Goal: Task Accomplishment & Management: Use online tool/utility

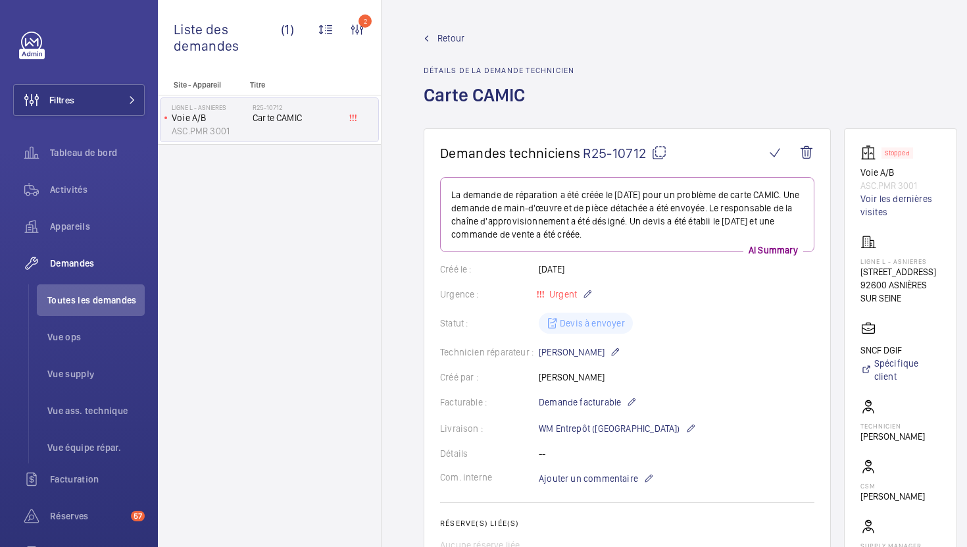
scroll to position [371, 0]
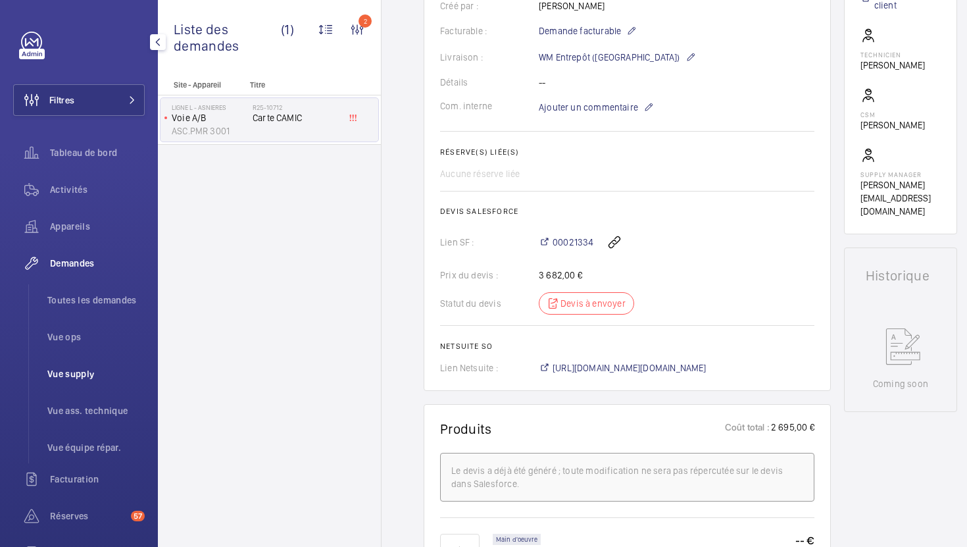
click at [72, 378] on span "Vue supply" at bounding box center [95, 373] width 97 height 13
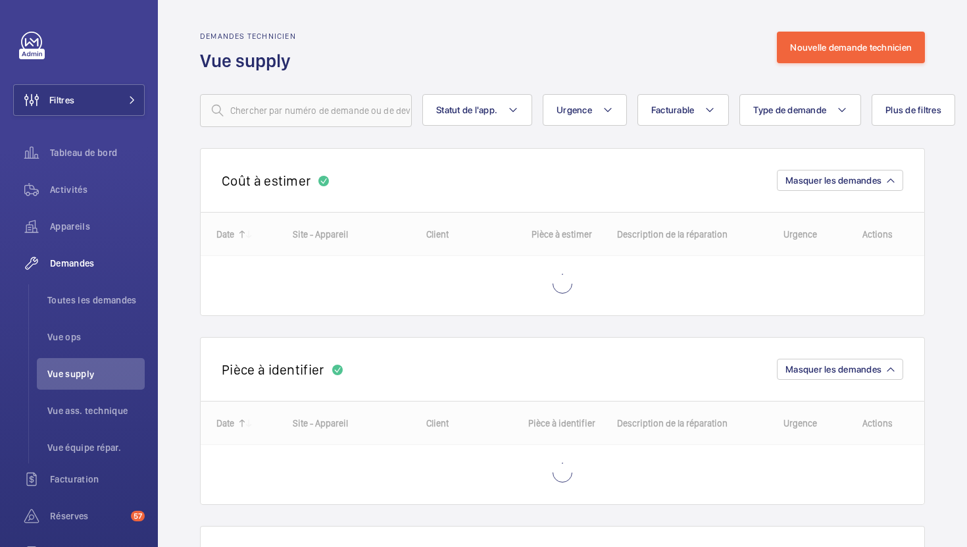
scroll to position [22, 0]
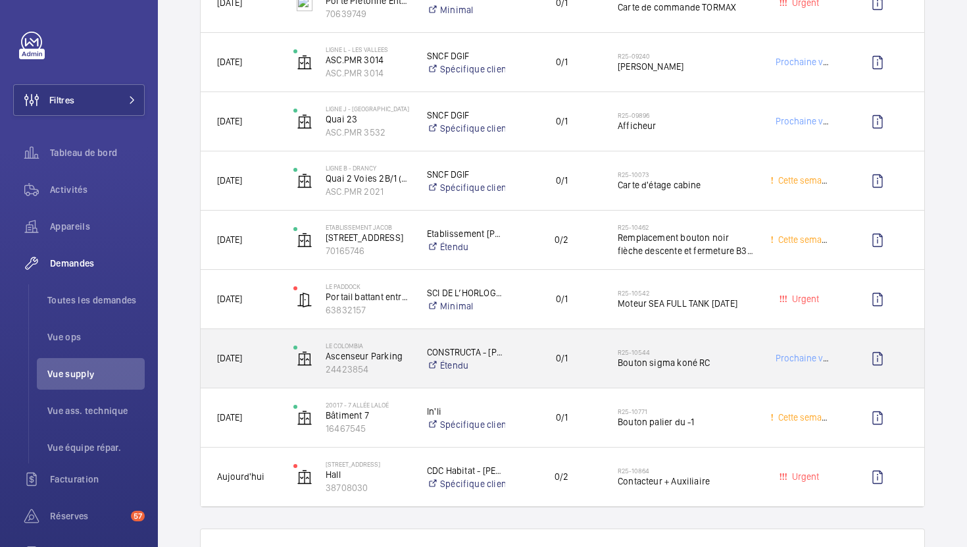
scroll to position [1696, 0]
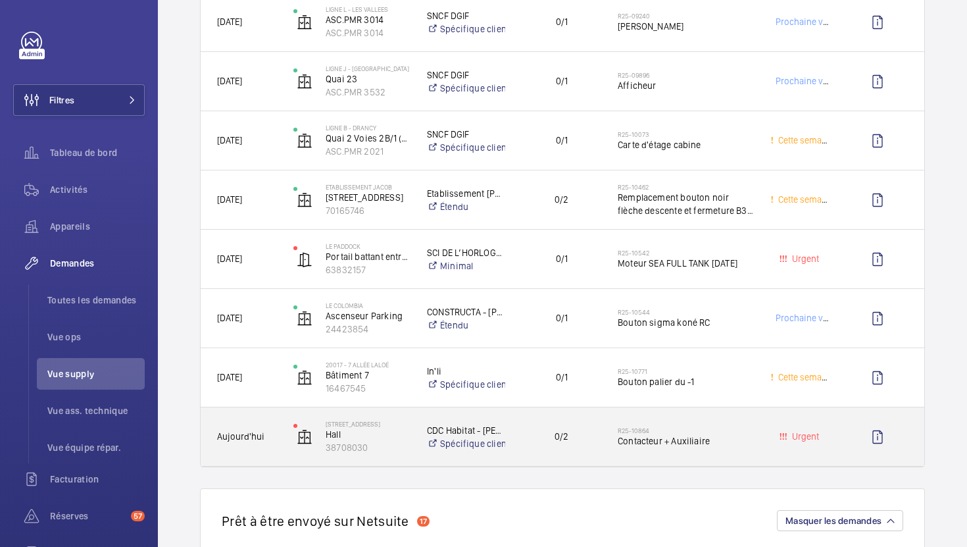
click at [592, 459] on div "0/2" at bounding box center [553, 436] width 95 height 59
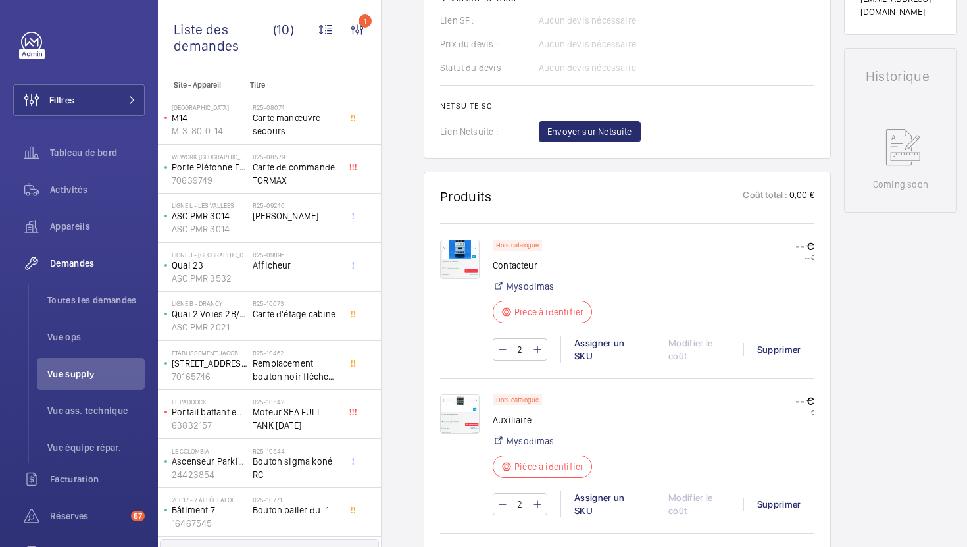
scroll to position [645, 0]
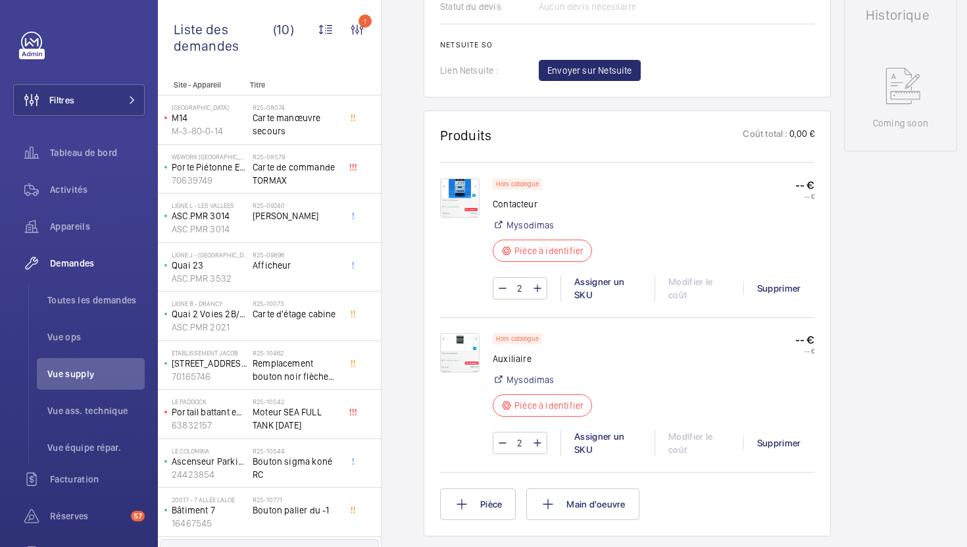
click at [449, 196] on img at bounding box center [459, 197] width 39 height 39
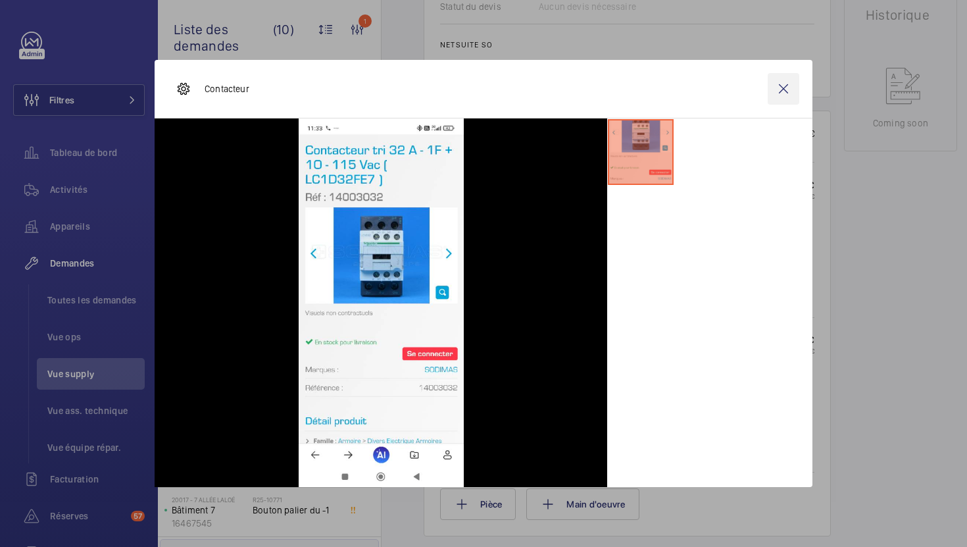
click at [790, 94] on wm-front-icon-button at bounding box center [784, 89] width 32 height 32
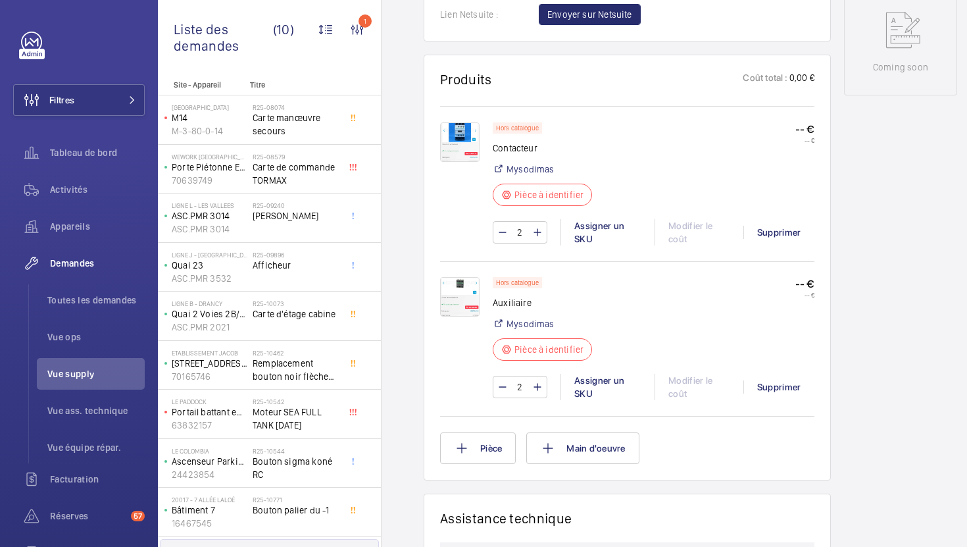
scroll to position [717, 0]
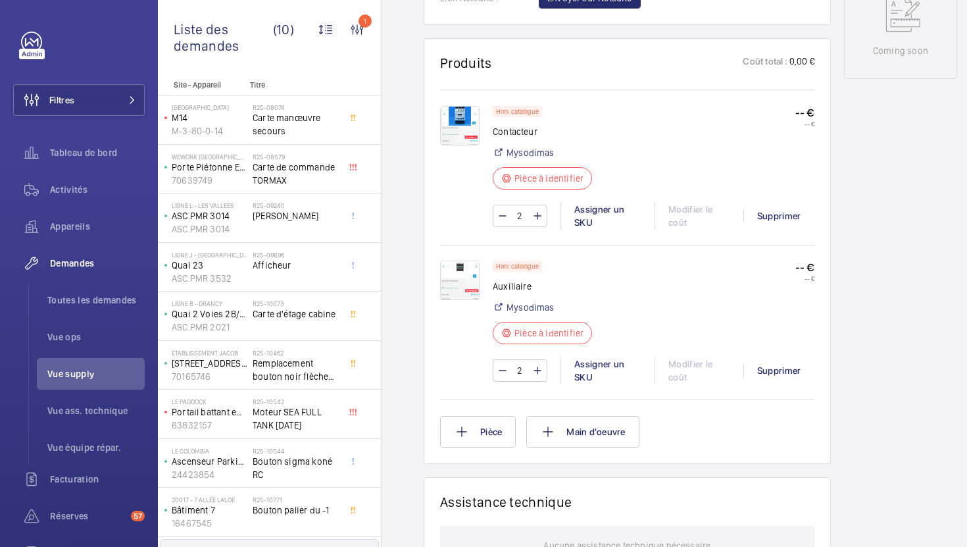
click at [450, 288] on img at bounding box center [459, 280] width 39 height 39
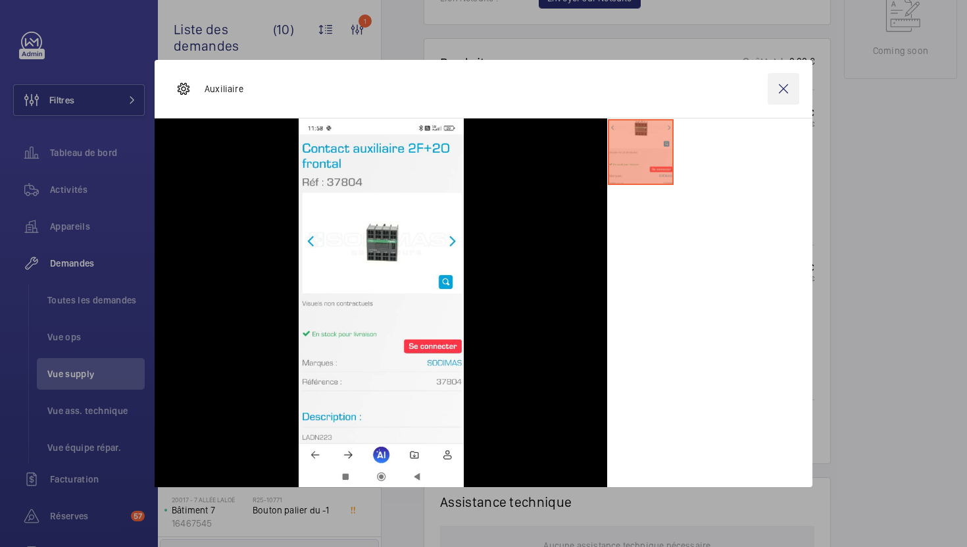
click at [786, 96] on wm-front-icon-button at bounding box center [784, 89] width 32 height 32
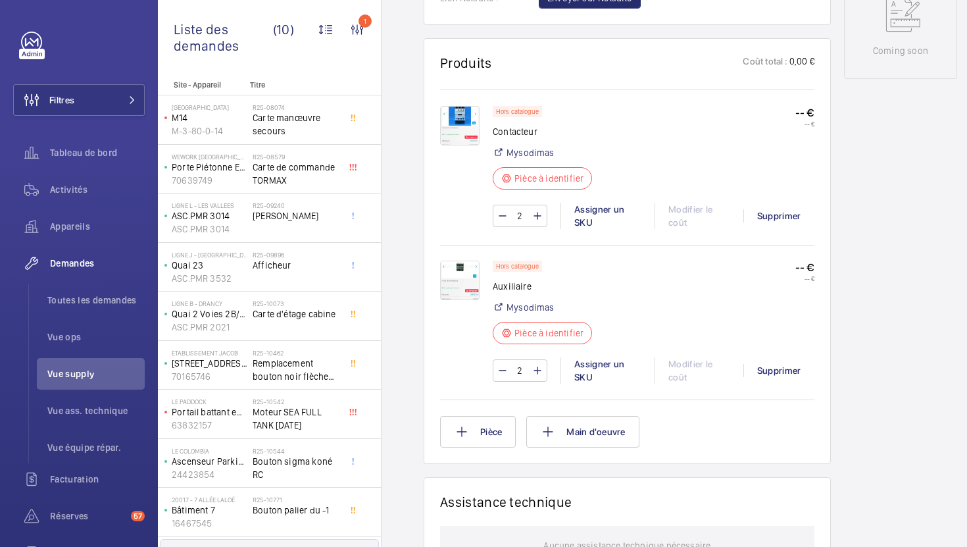
click at [466, 294] on img at bounding box center [459, 280] width 39 height 39
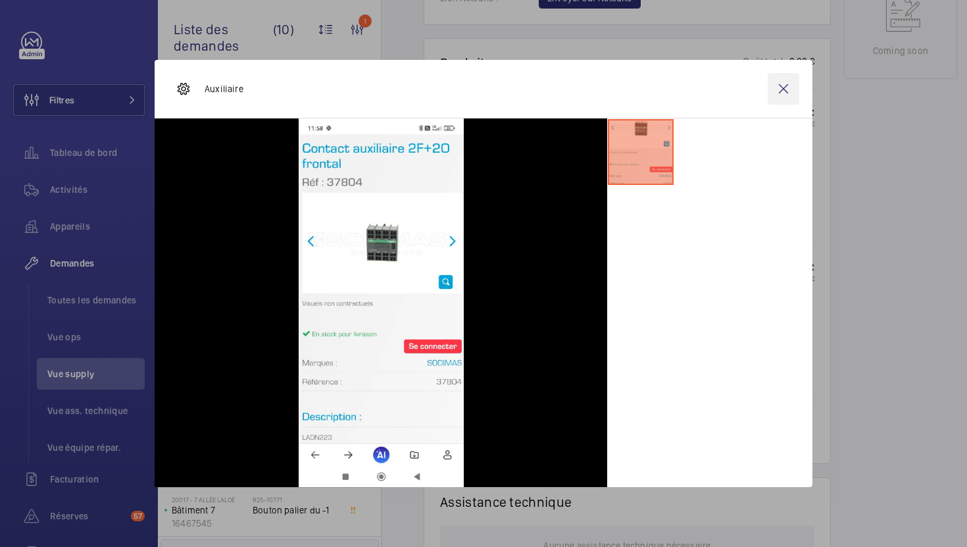
click at [779, 97] on wm-front-icon-button at bounding box center [784, 89] width 32 height 32
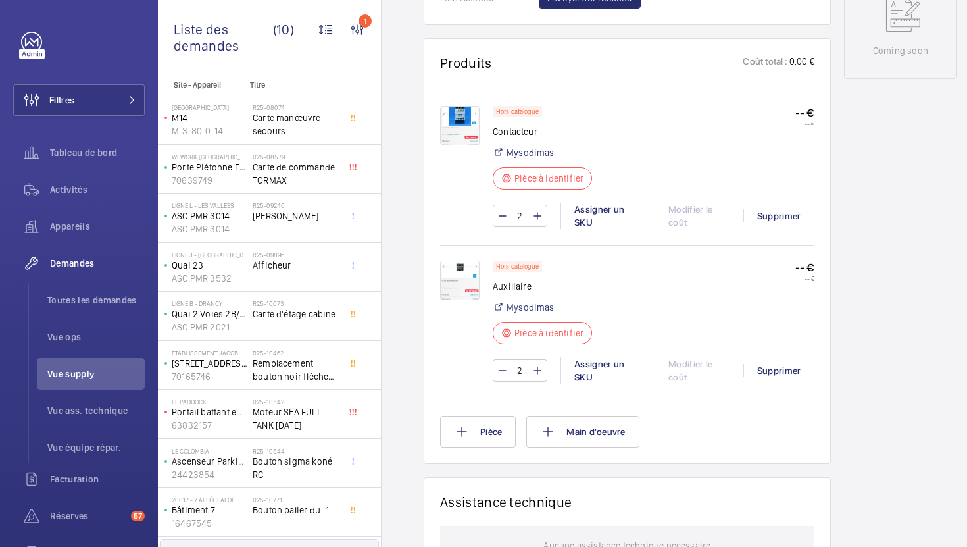
scroll to position [424, 0]
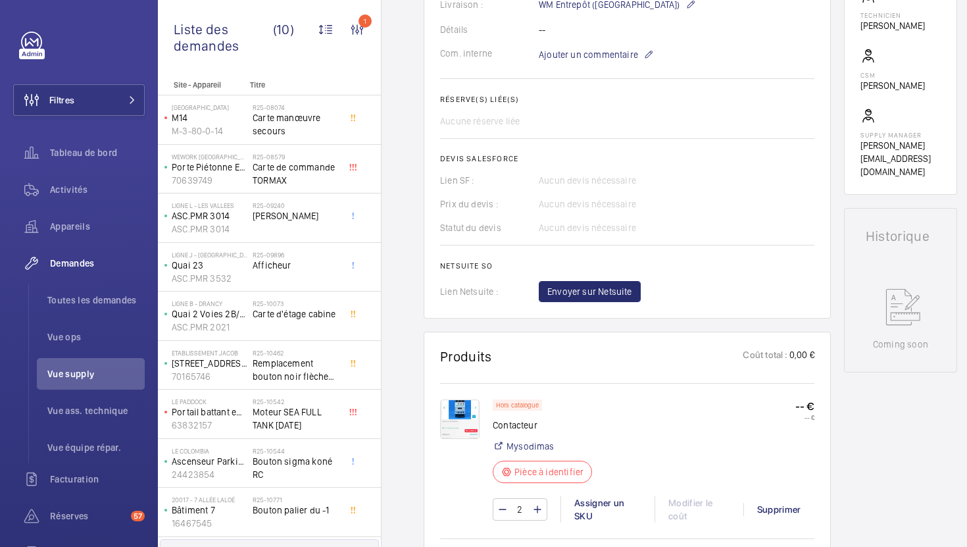
click at [467, 423] on img at bounding box center [459, 418] width 39 height 39
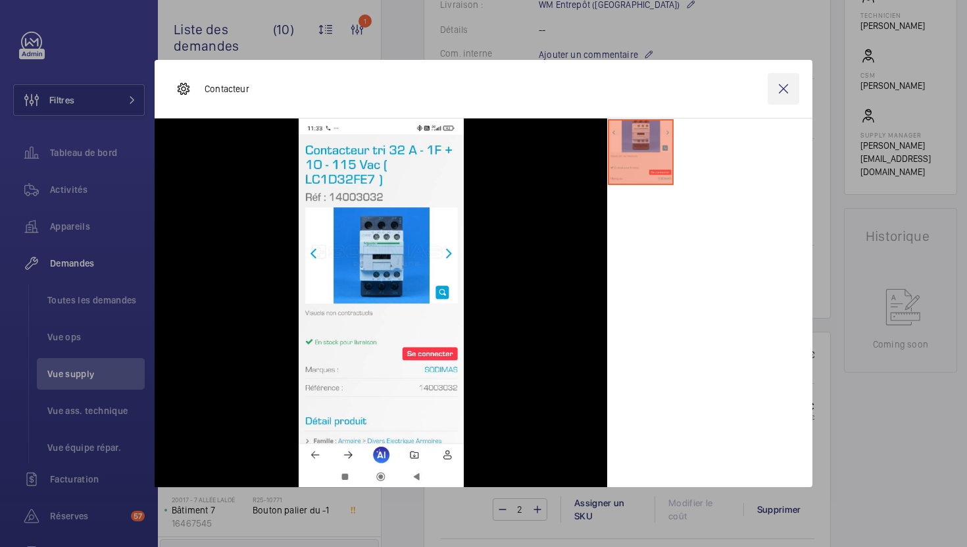
click at [777, 90] on wm-front-icon-button at bounding box center [784, 89] width 32 height 32
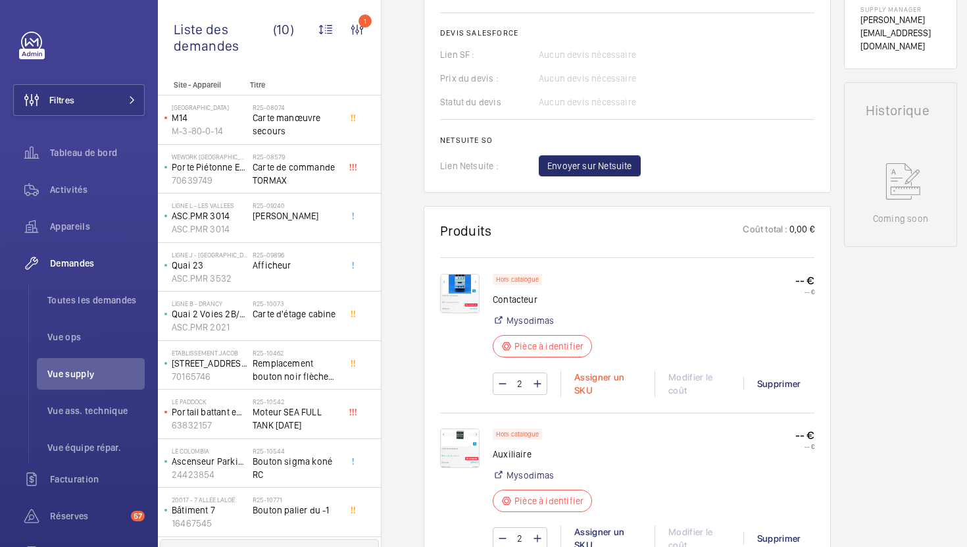
scroll to position [561, 0]
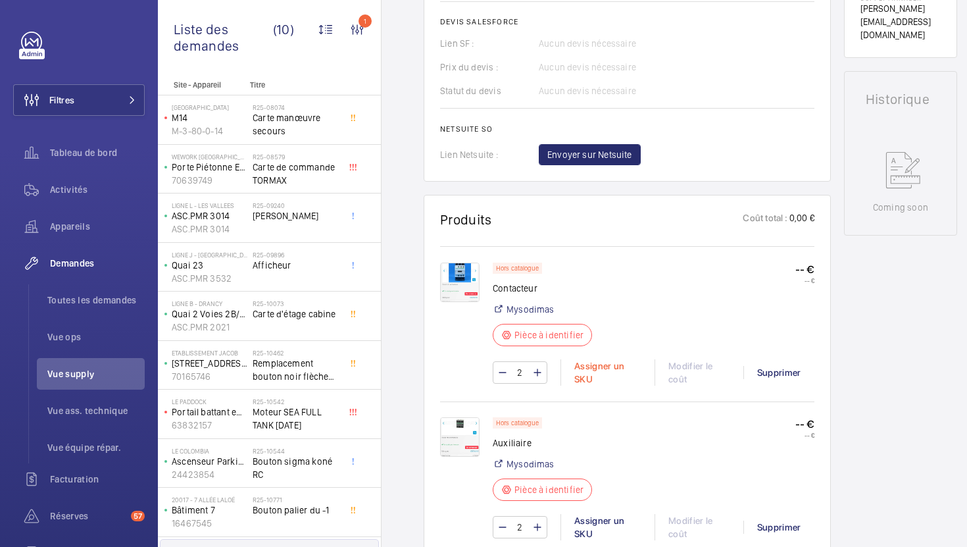
click at [594, 367] on div "Assigner un SKU" at bounding box center [608, 372] width 94 height 26
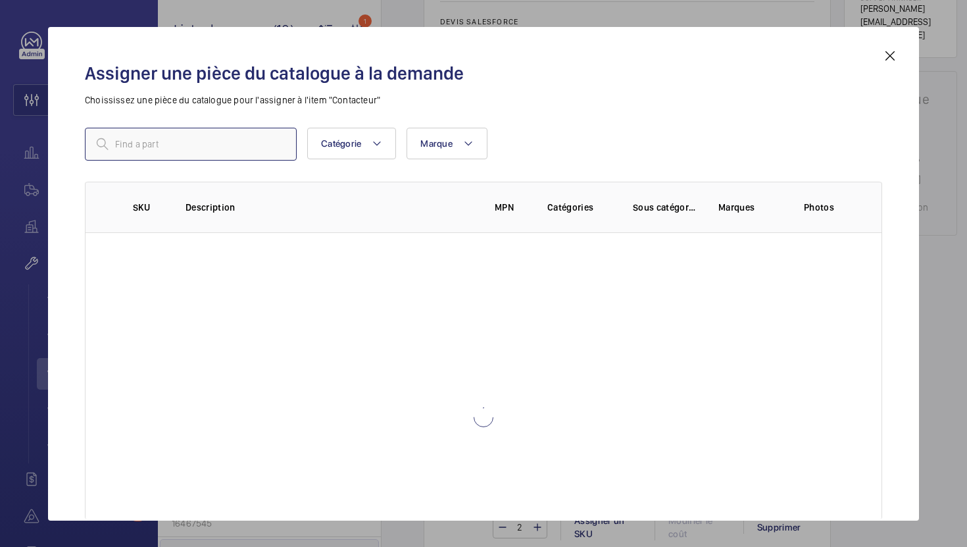
click at [235, 146] on input "text" at bounding box center [191, 144] width 212 height 33
paste input "LC1D32FE7"
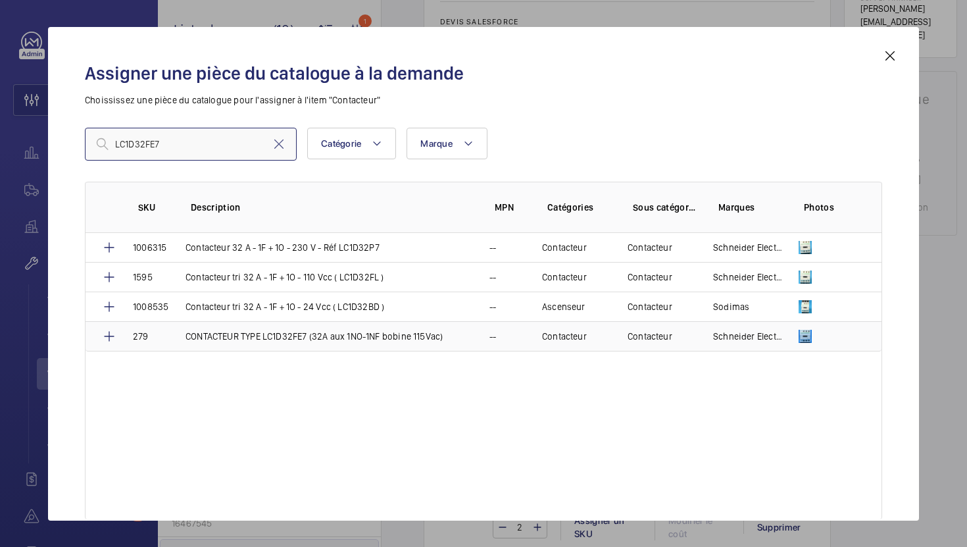
type input "LC1D32FE7"
click at [288, 344] on td "CONTACTEUR TYPE LC1D32FE7 (32A aux 1NO-1NF bobine 115Vac)" at bounding box center [322, 336] width 304 height 30
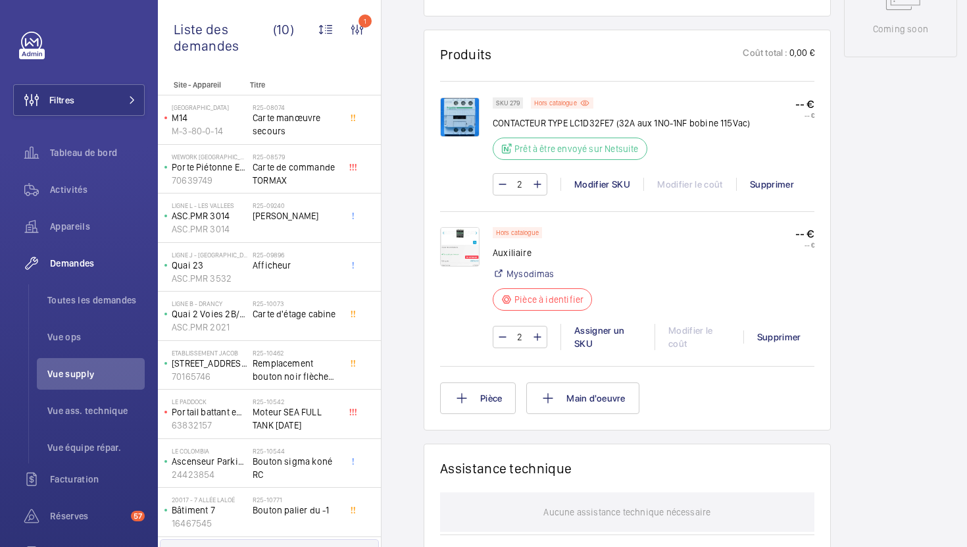
scroll to position [738, 0]
click at [583, 332] on div "Assigner un SKU" at bounding box center [608, 337] width 94 height 26
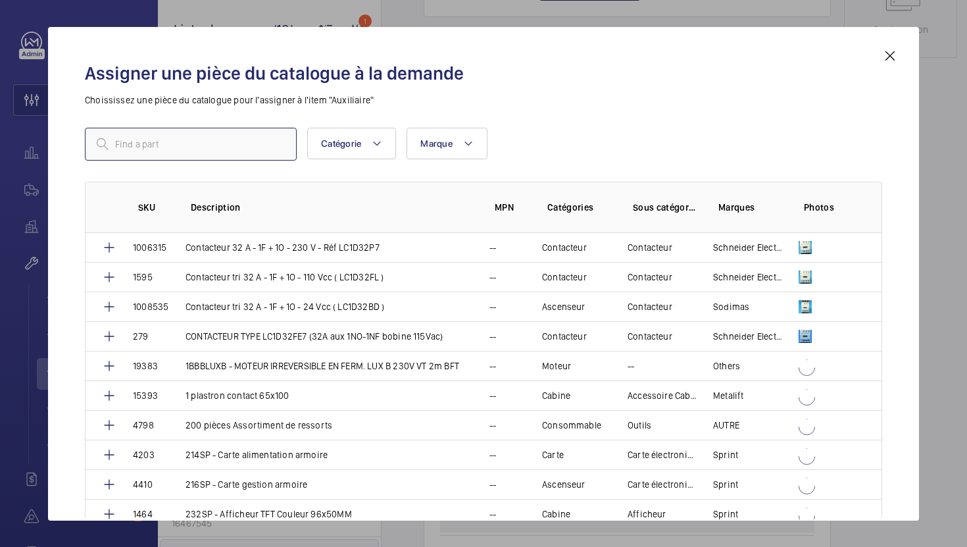
click at [222, 138] on input "text" at bounding box center [191, 144] width 212 height 33
paste input "2F+2O"
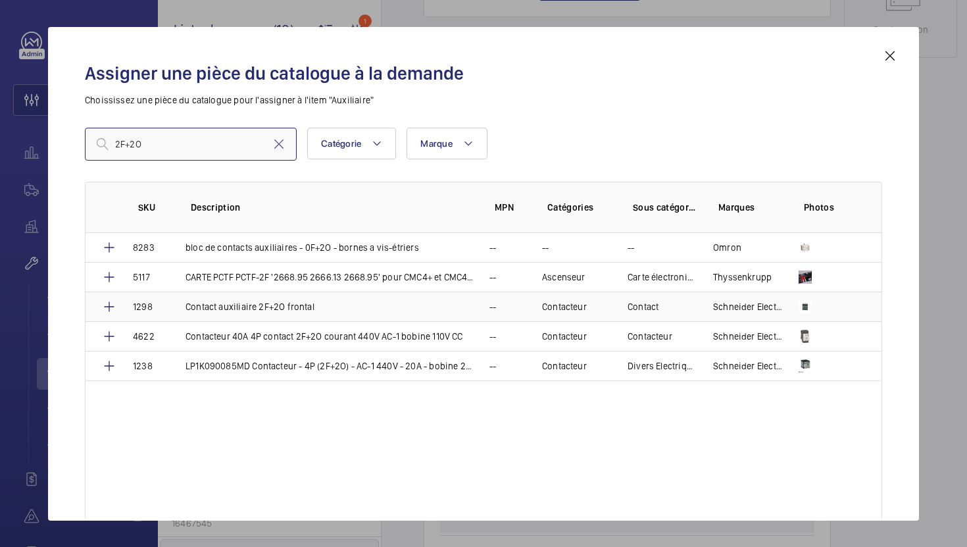
type input "2F+2O"
click at [312, 313] on p "Contact auxiliaire 2F+2O frontal" at bounding box center [250, 306] width 129 height 13
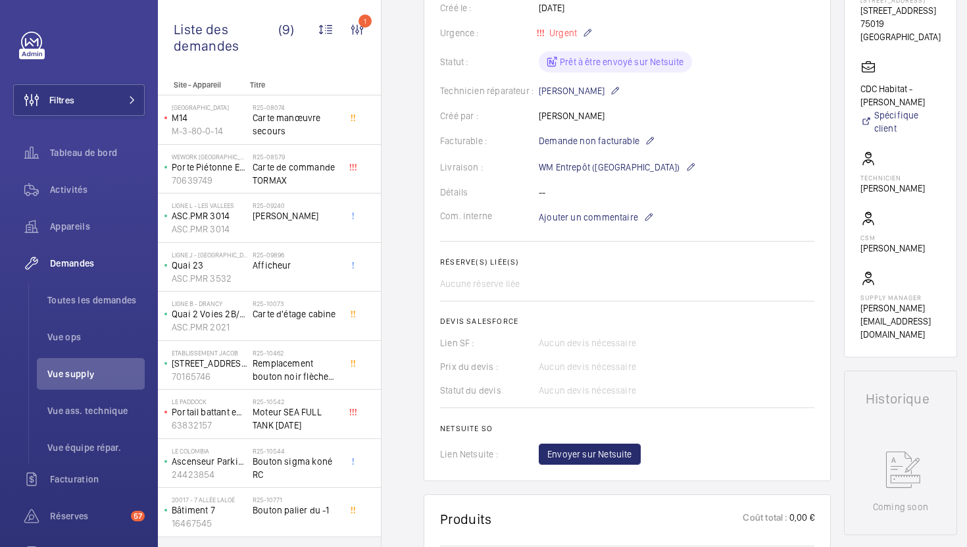
scroll to position [222, 0]
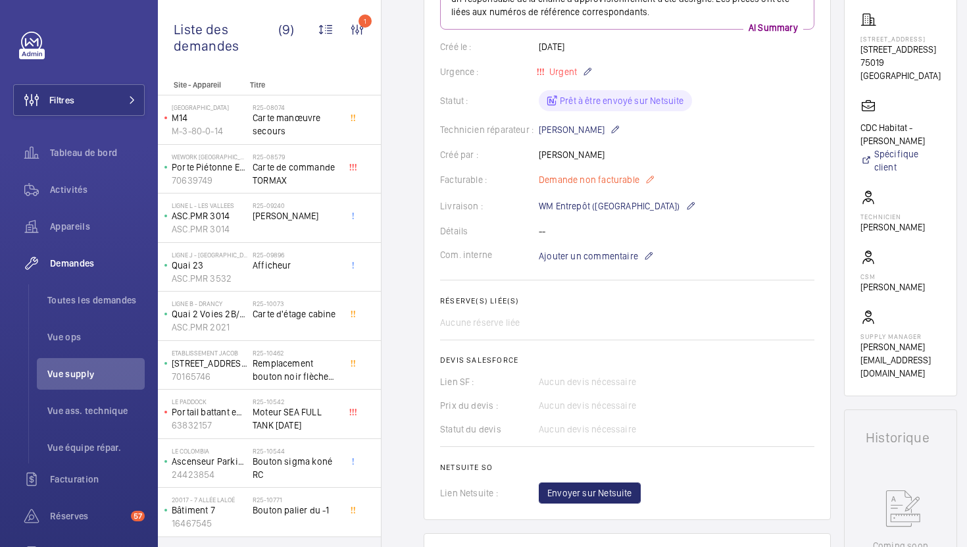
click at [616, 181] on span "Demande non facturable" at bounding box center [589, 179] width 101 height 13
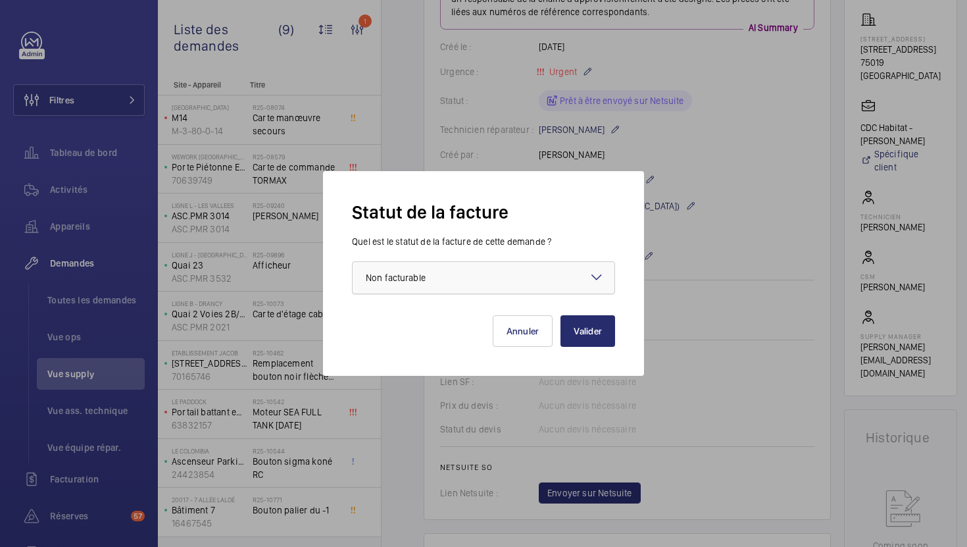
click at [538, 269] on div at bounding box center [484, 278] width 262 height 32
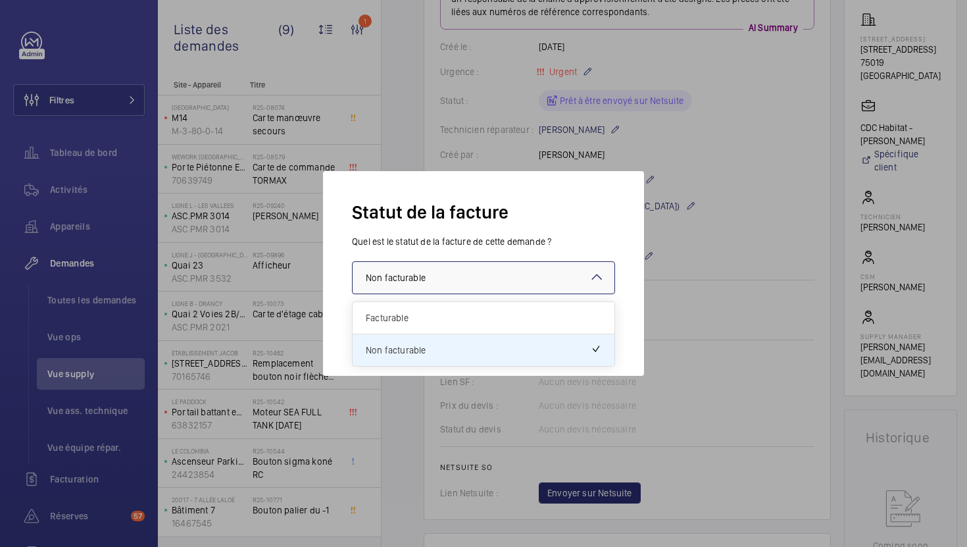
click at [721, 254] on div at bounding box center [483, 273] width 967 height 547
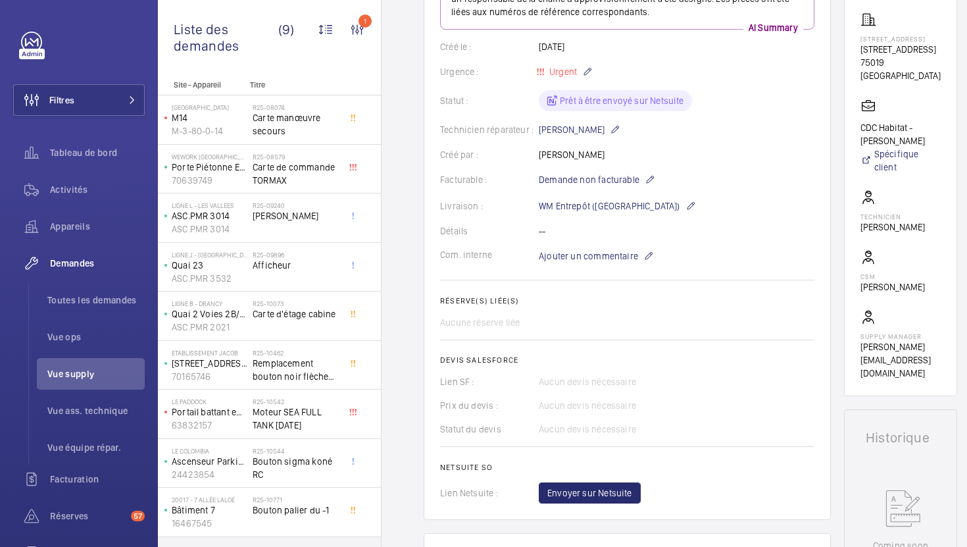
click at [578, 215] on wm-front-card-body "Une demande de réparation urgente a été créée le 13 août 2025 pour remplacer un…" at bounding box center [627, 229] width 374 height 549
click at [582, 210] on p "WM Entrepôt ([GEOGRAPHIC_DATA])" at bounding box center [617, 206] width 157 height 16
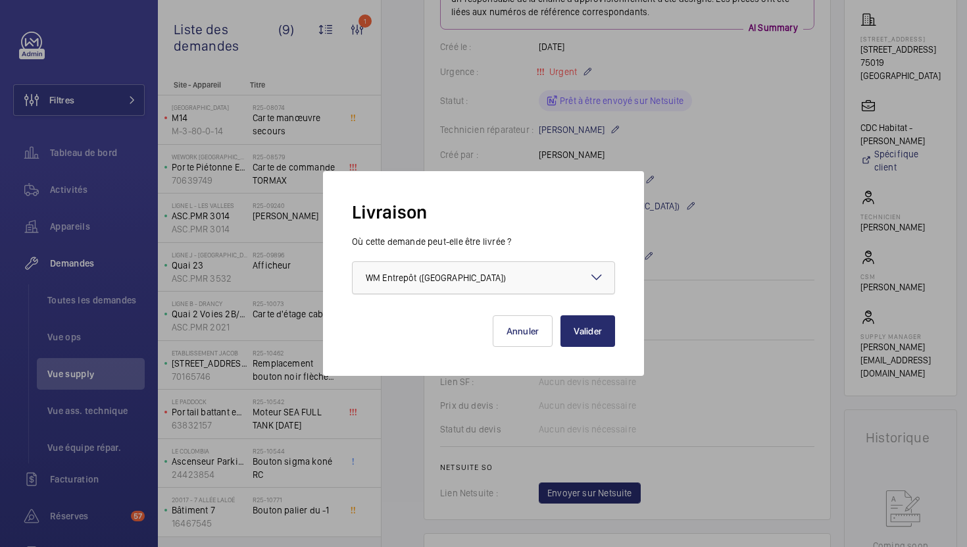
click at [513, 276] on div at bounding box center [484, 278] width 262 height 32
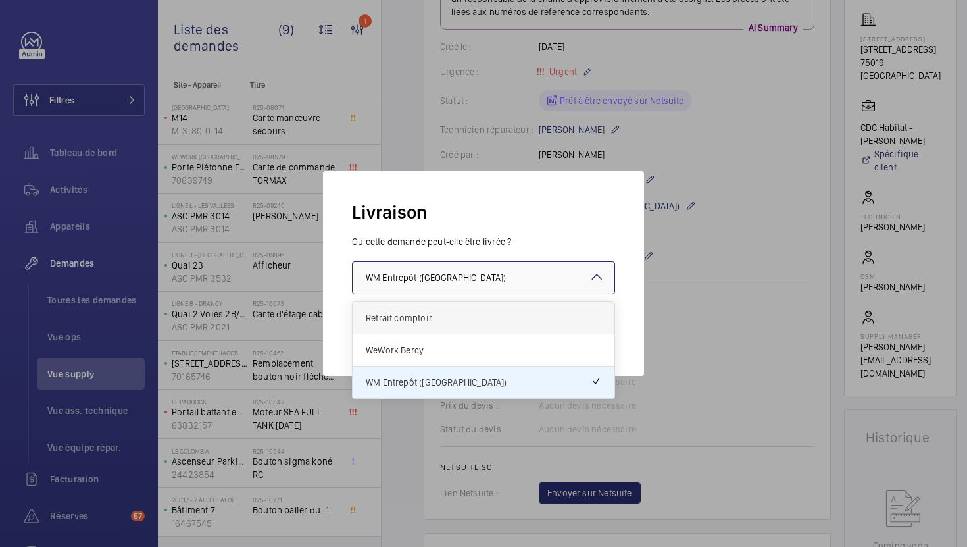
click at [450, 321] on span "Retrait comptoir" at bounding box center [484, 317] width 236 height 13
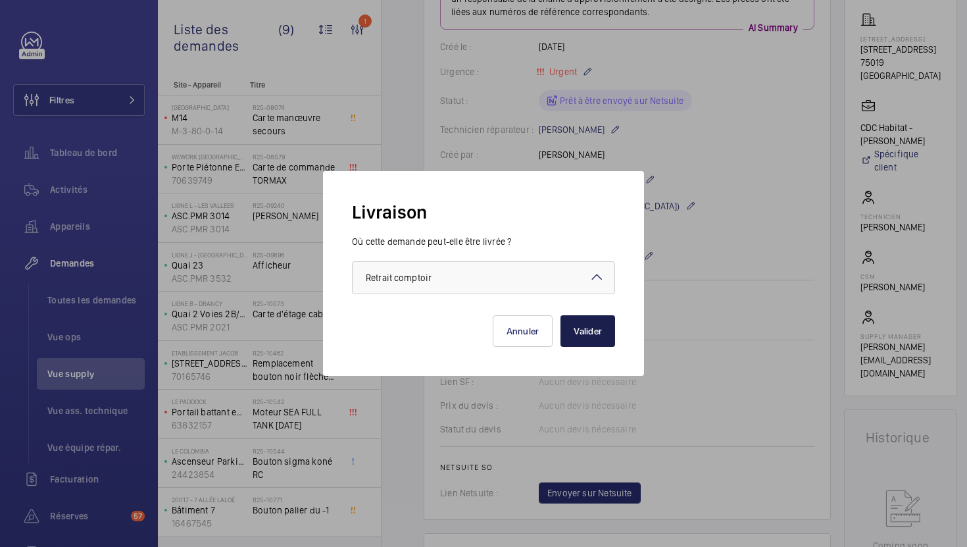
click at [584, 324] on button "Valider" at bounding box center [588, 331] width 55 height 32
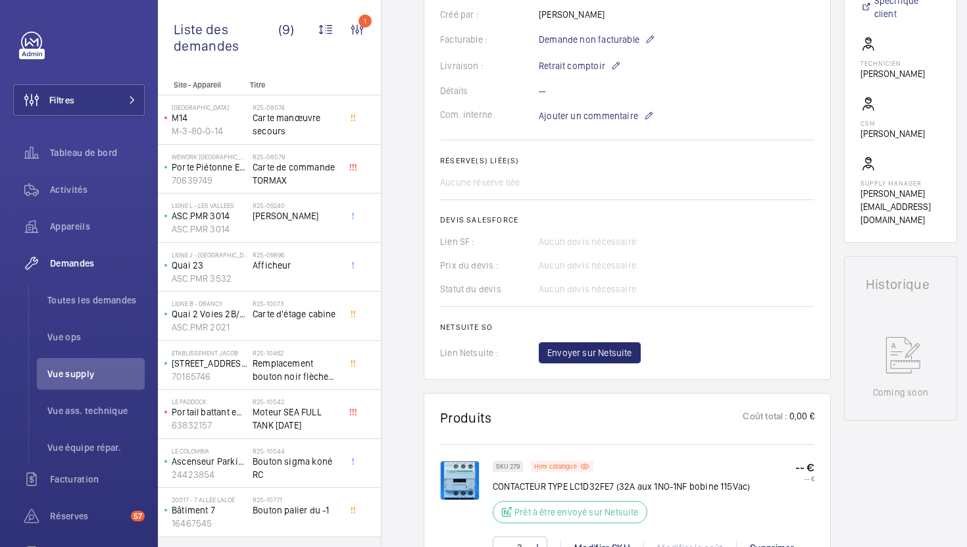
scroll to position [273, 0]
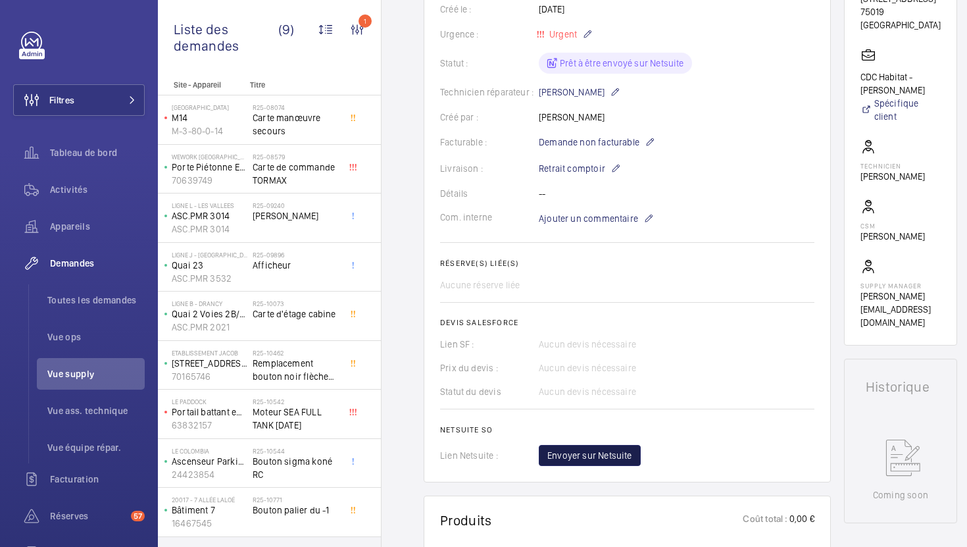
click at [580, 449] on span "Envoyer sur Netsuite" at bounding box center [590, 455] width 85 height 13
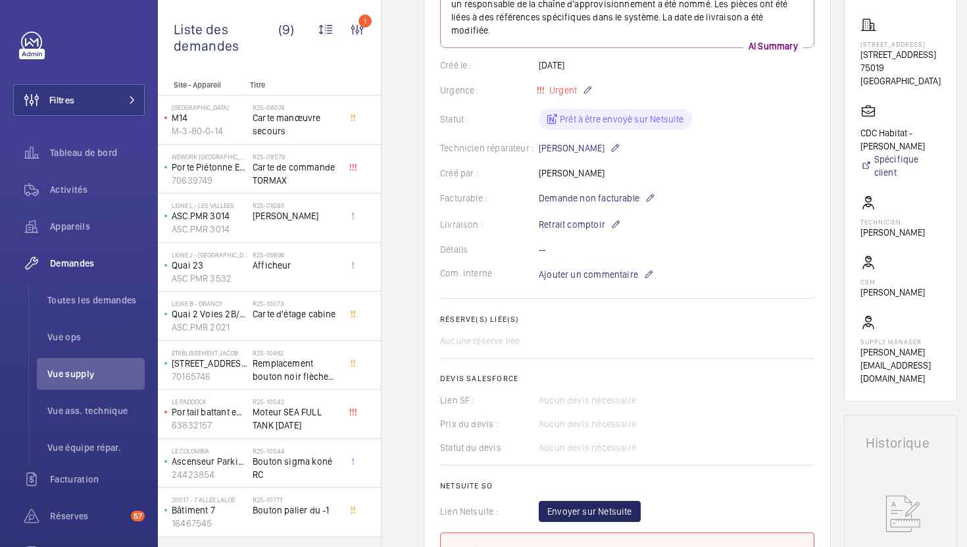
scroll to position [189, 0]
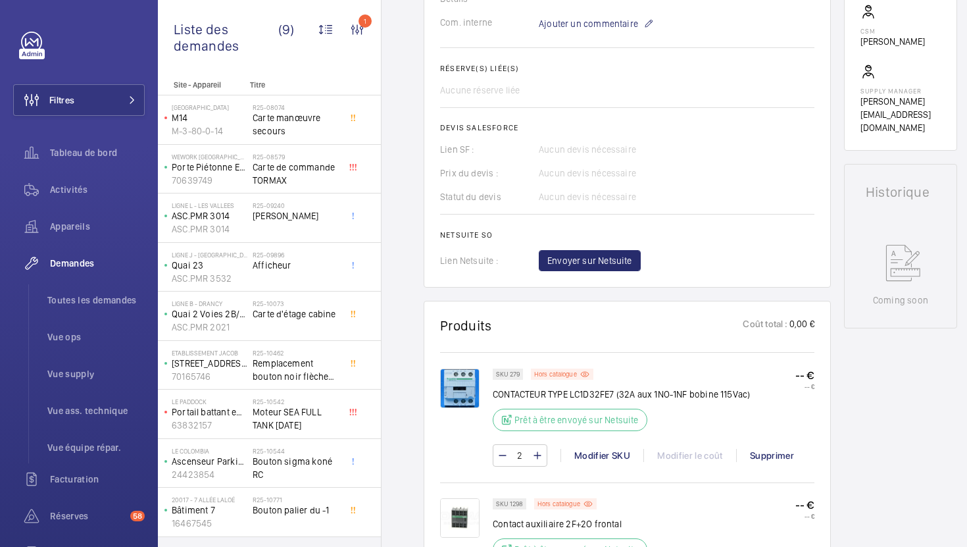
scroll to position [469, 0]
click at [571, 253] on span "Envoyer sur Netsuite" at bounding box center [590, 259] width 85 height 13
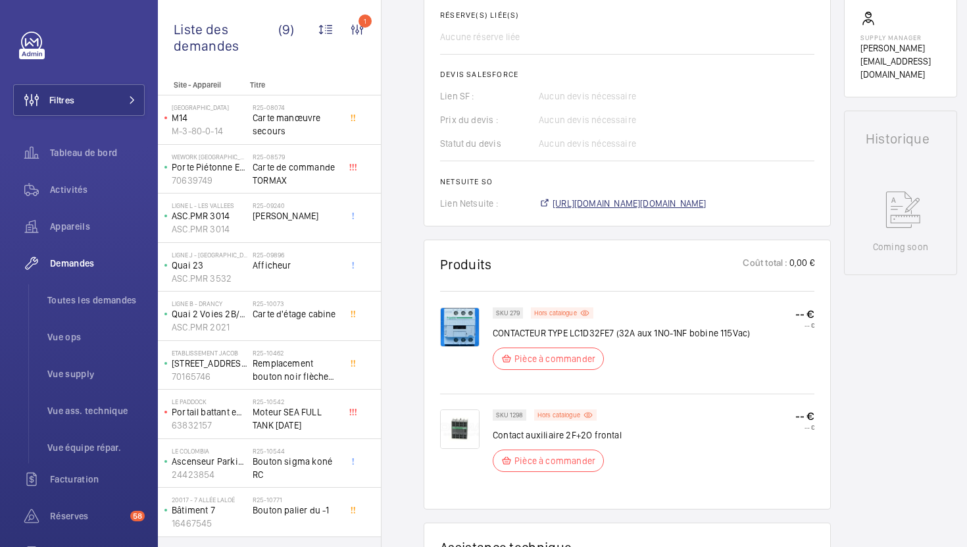
scroll to position [534, 0]
click at [611, 208] on span "[URL][DOMAIN_NAME][DOMAIN_NAME]" at bounding box center [630, 203] width 154 height 13
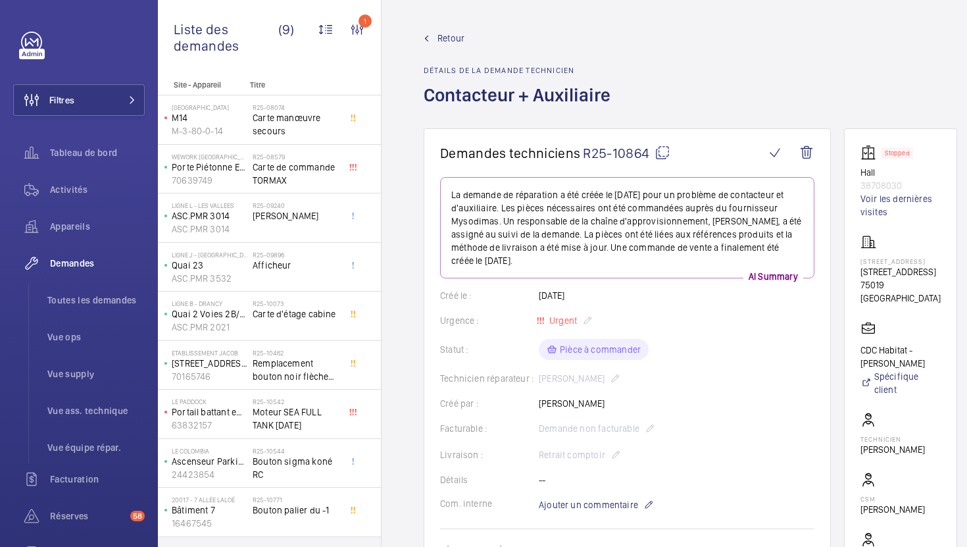
click at [661, 145] on mat-icon at bounding box center [663, 153] width 16 height 16
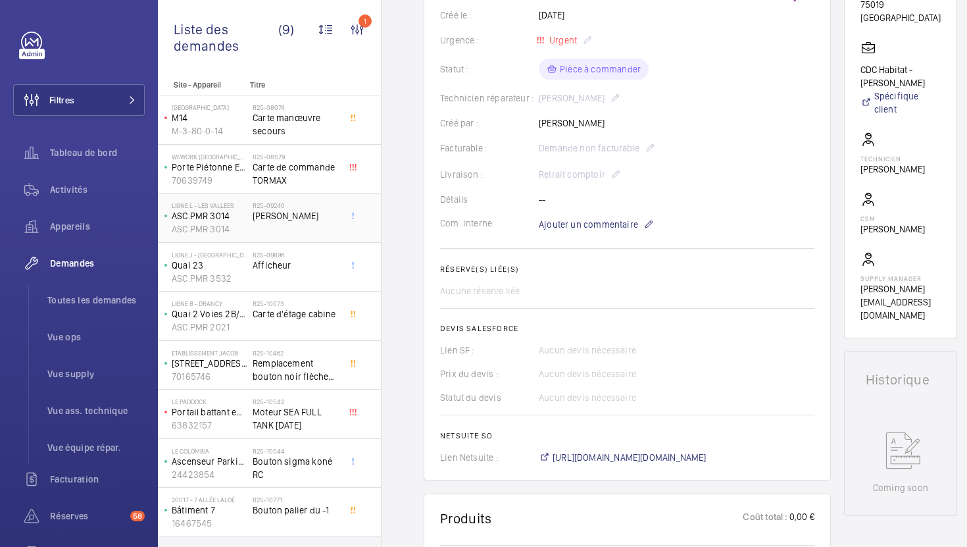
scroll to position [285, 0]
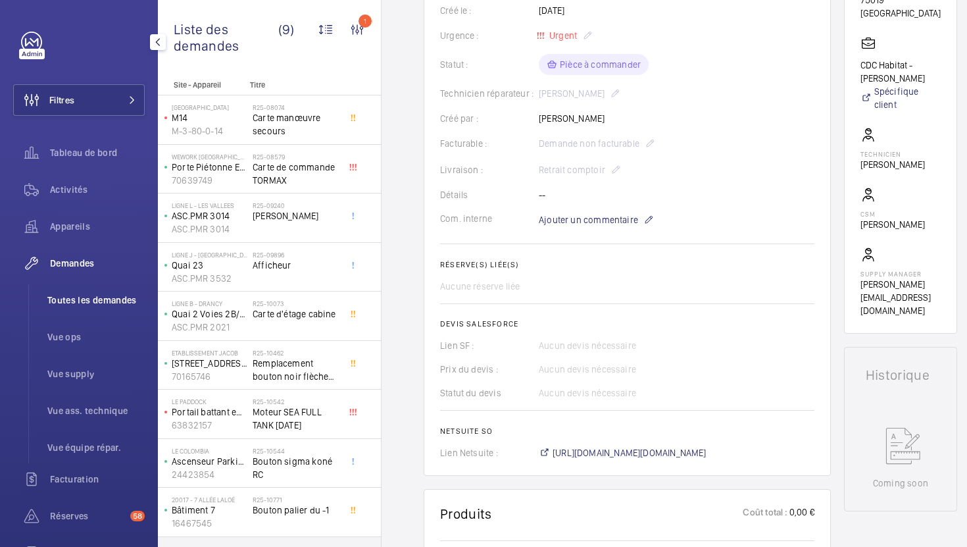
click at [95, 291] on li "Toutes les demandes" at bounding box center [91, 300] width 108 height 32
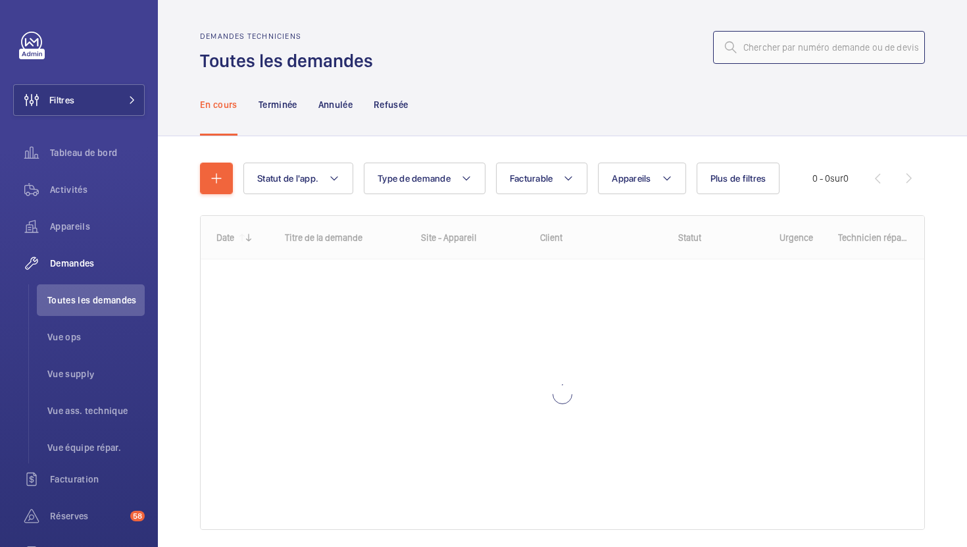
click at [773, 55] on input "text" at bounding box center [819, 47] width 212 height 33
paste input "R25-10103"
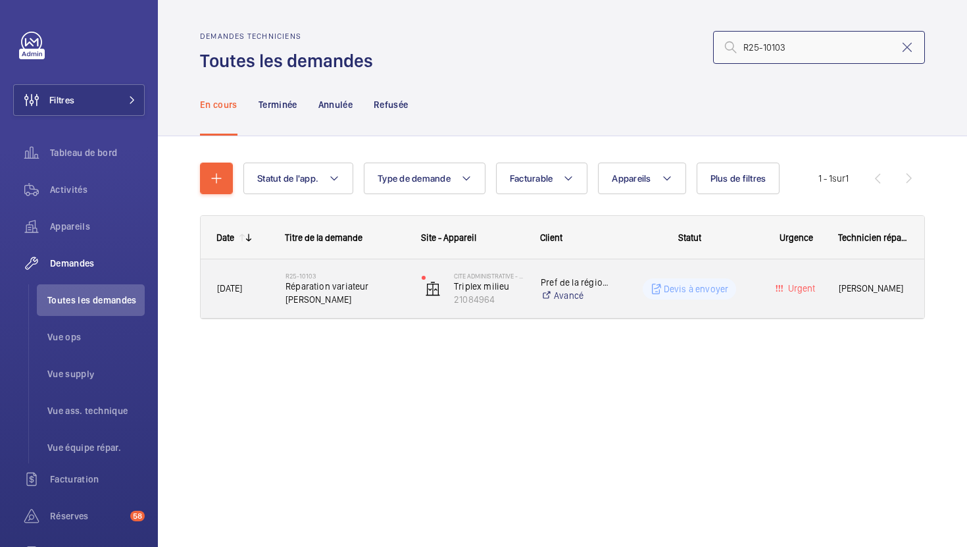
type input "R25-10103"
click at [419, 313] on div "Cite Administrative - BORUCHOWITS Triplex milieu 21084964" at bounding box center [465, 289] width 118 height 54
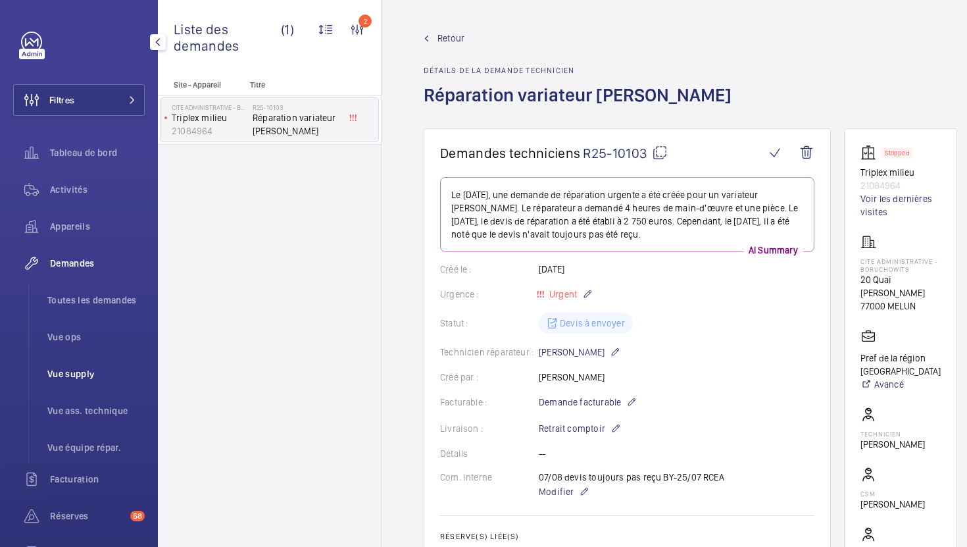
click at [67, 372] on span "Vue supply" at bounding box center [95, 373] width 97 height 13
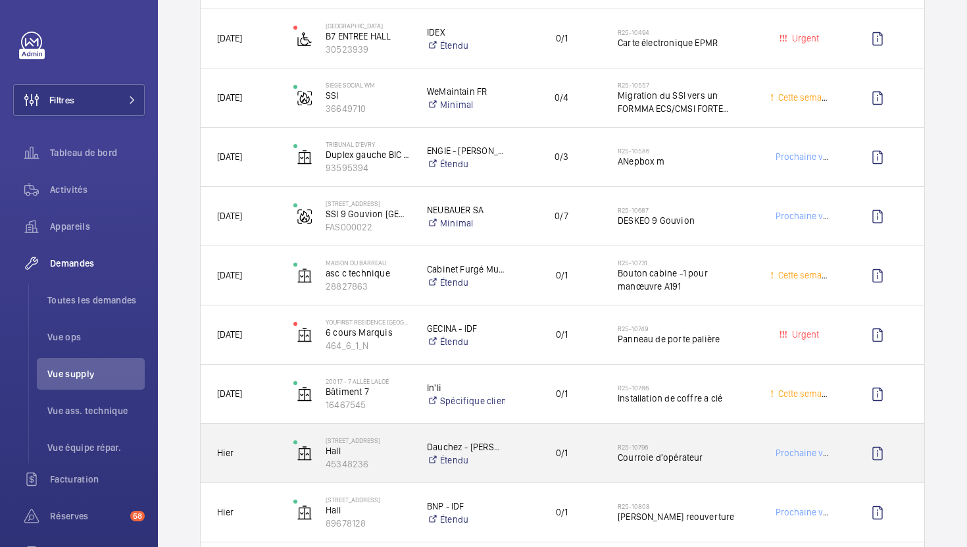
scroll to position [805, 0]
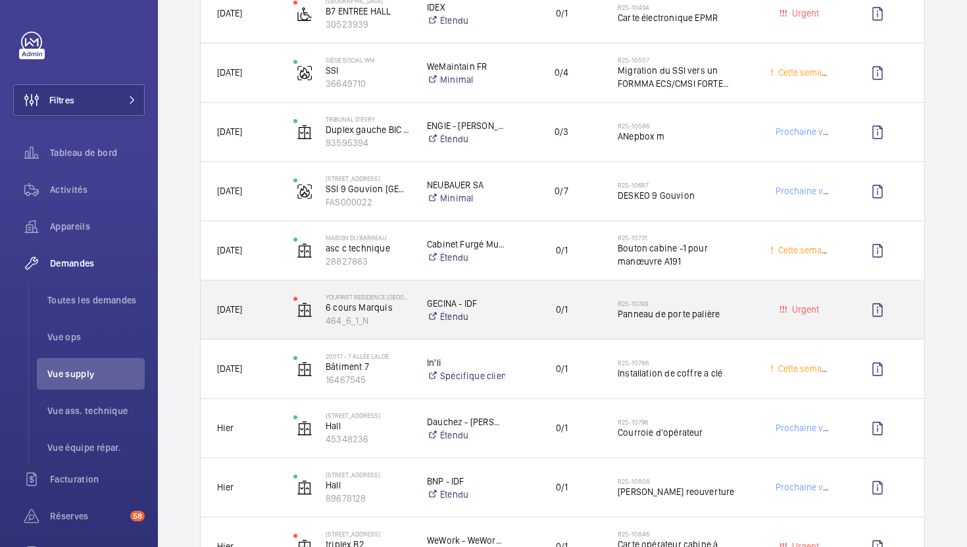
click at [594, 334] on div "0/1" at bounding box center [553, 309] width 95 height 59
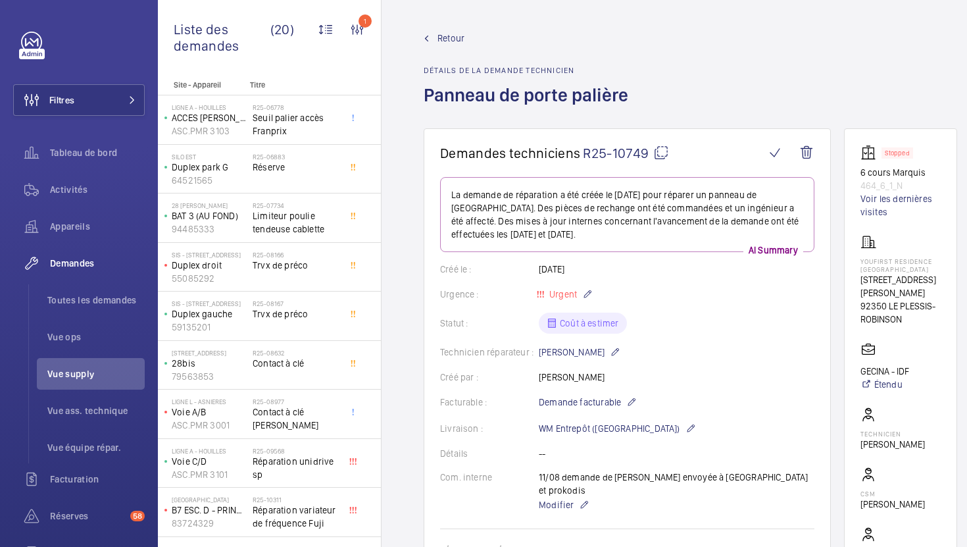
scroll to position [77, 0]
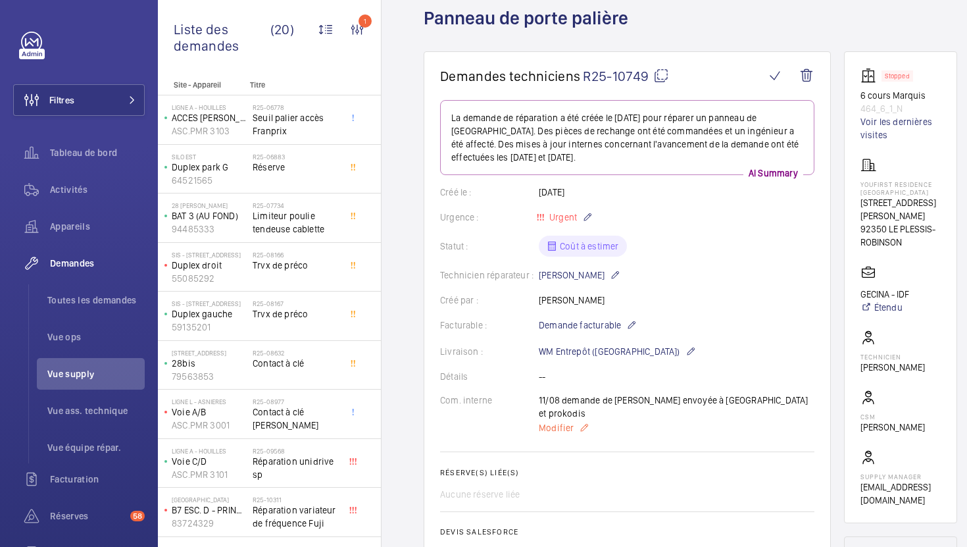
click at [561, 421] on span "Modifier" at bounding box center [556, 427] width 35 height 13
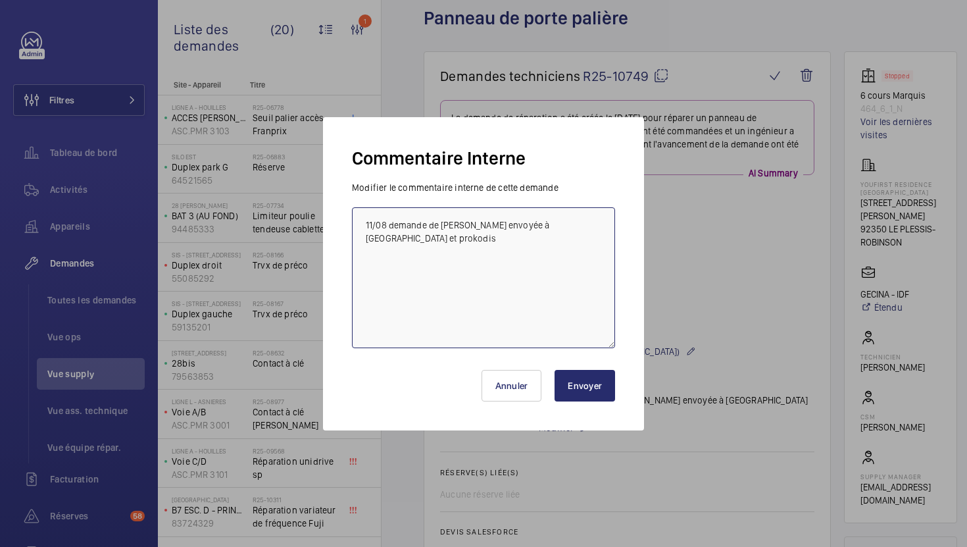
click at [365, 228] on textarea "11/08 demande de [PERSON_NAME] envoyée à [GEOGRAPHIC_DATA] et prokodis" at bounding box center [483, 277] width 263 height 141
type textarea "13/08 demande de [PERSON_NAME] envoyée à fermator 11/08 demande de [PERSON_NAME…"
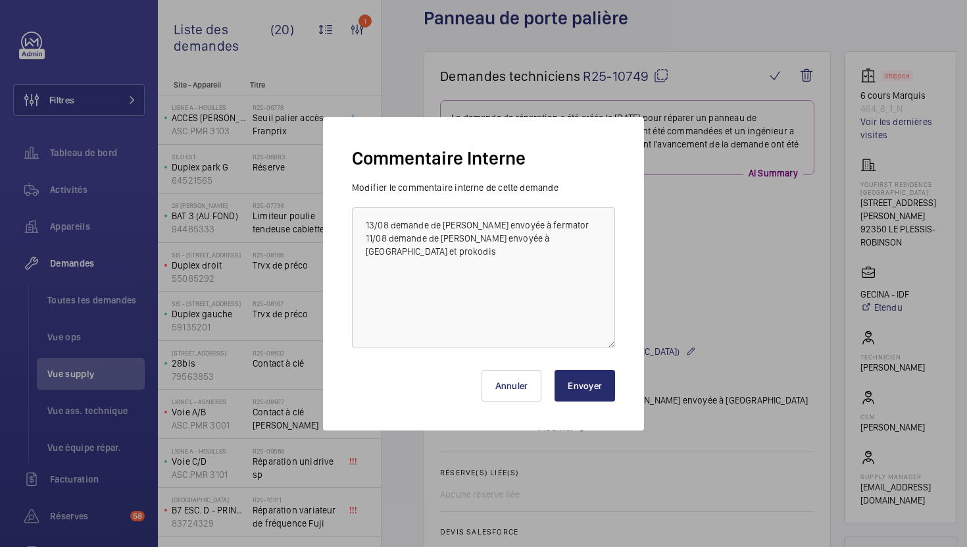
click at [559, 378] on button "Envoyer" at bounding box center [585, 386] width 61 height 32
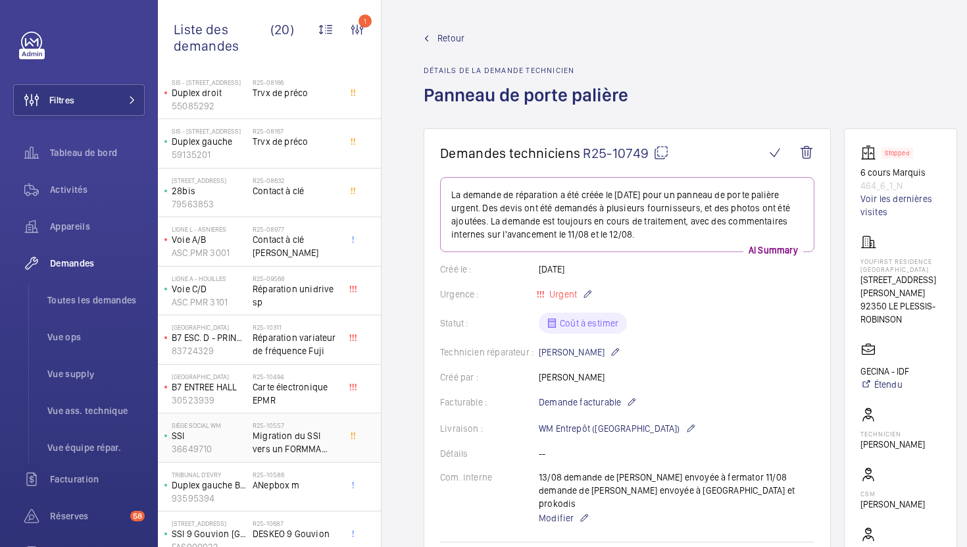
scroll to position [192, 0]
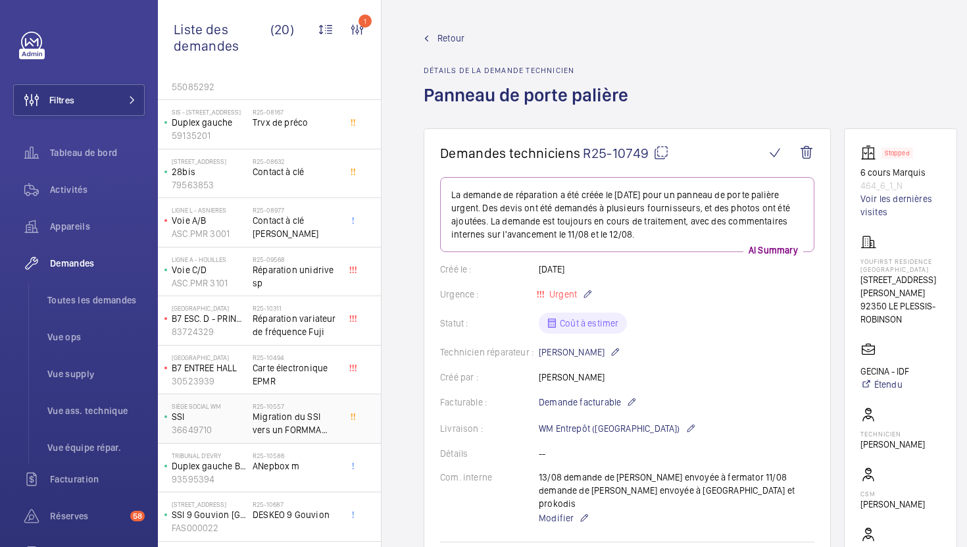
click at [338, 423] on span "Migration du SSI vers un FORMMA ECS/CMSI FORTE 360+ANTARES 4" at bounding box center [296, 423] width 87 height 26
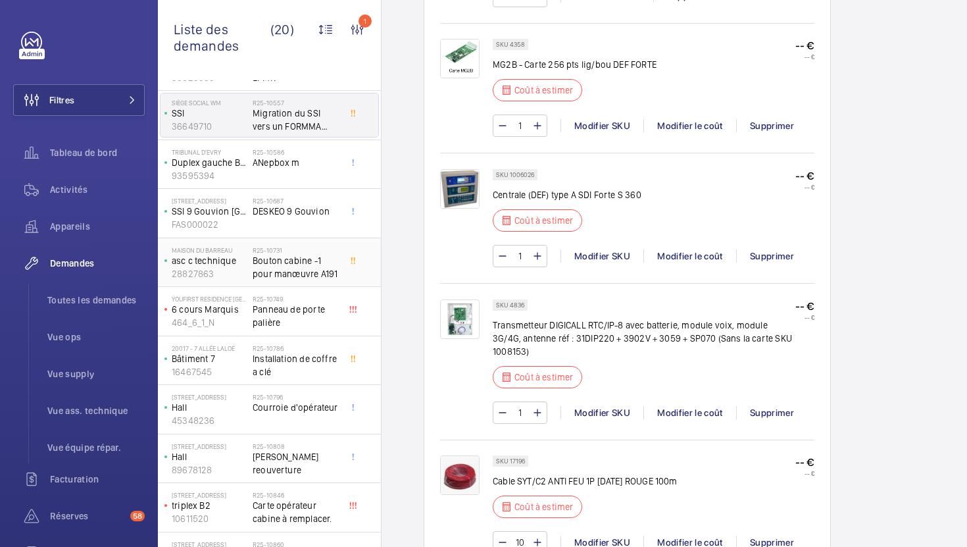
scroll to position [529, 0]
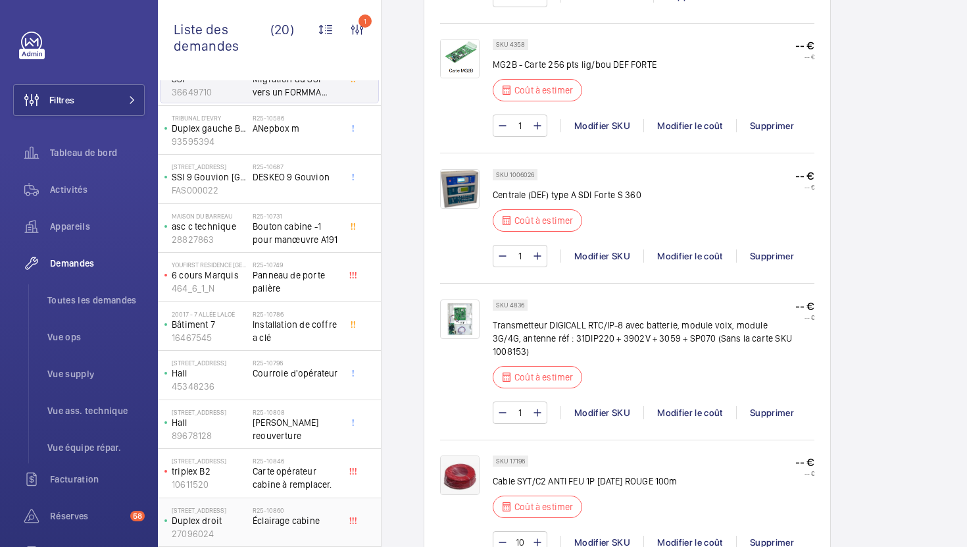
click at [336, 538] on div "R25-10860 Éclairage cabine" at bounding box center [296, 525] width 87 height 38
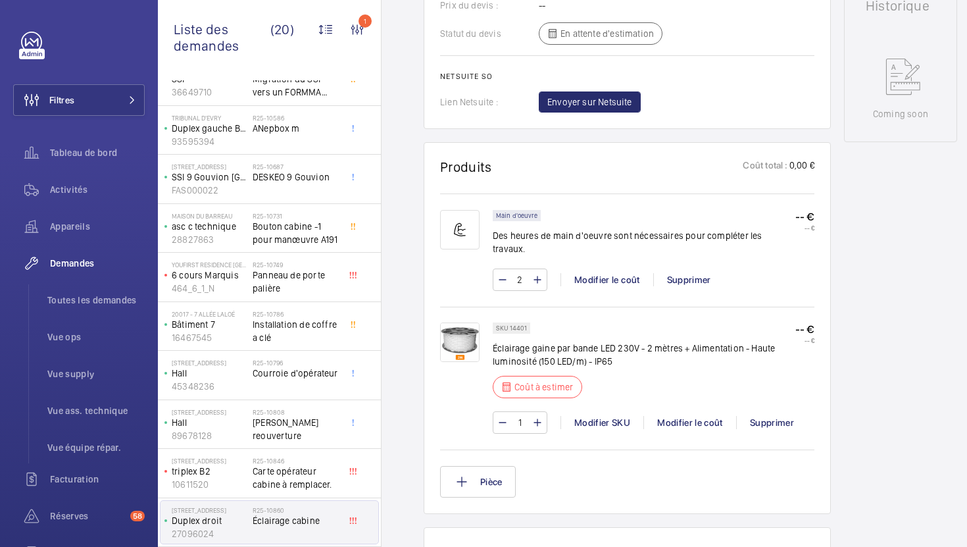
scroll to position [628, 0]
click at [524, 326] on p "SKU 14401" at bounding box center [511, 328] width 31 height 5
copy p "14401"
click at [685, 416] on div "Modifier le coût" at bounding box center [690, 422] width 93 height 13
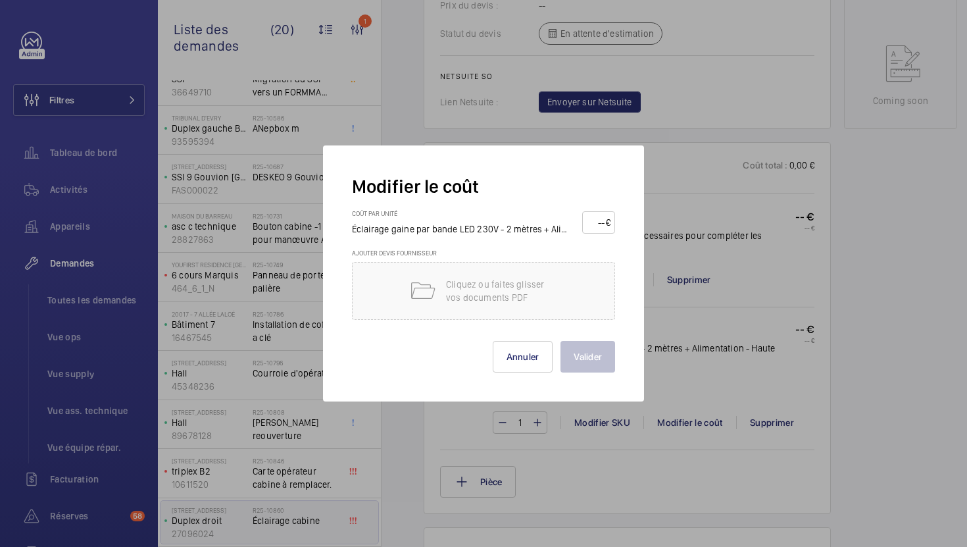
click at [592, 230] on input "number" at bounding box center [596, 222] width 19 height 21
type input "45"
click at [597, 360] on button "Valider" at bounding box center [588, 357] width 55 height 32
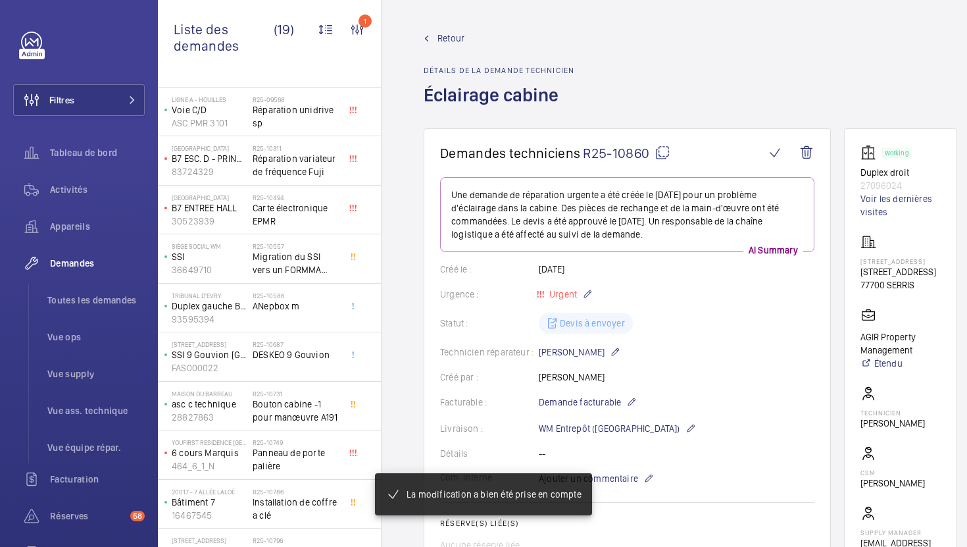
scroll to position [480, 0]
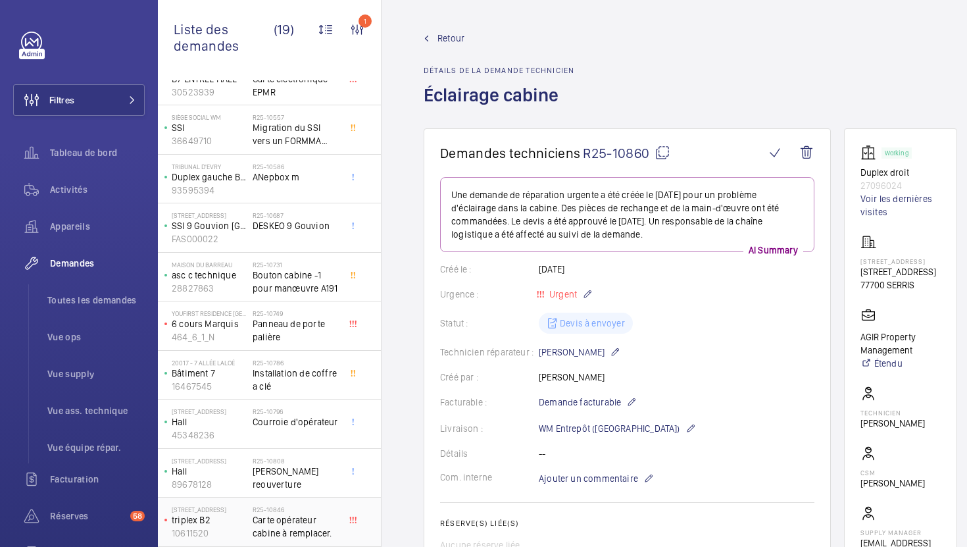
click at [323, 527] on span "Carte opérateur cabine à remplacer." at bounding box center [296, 526] width 87 height 26
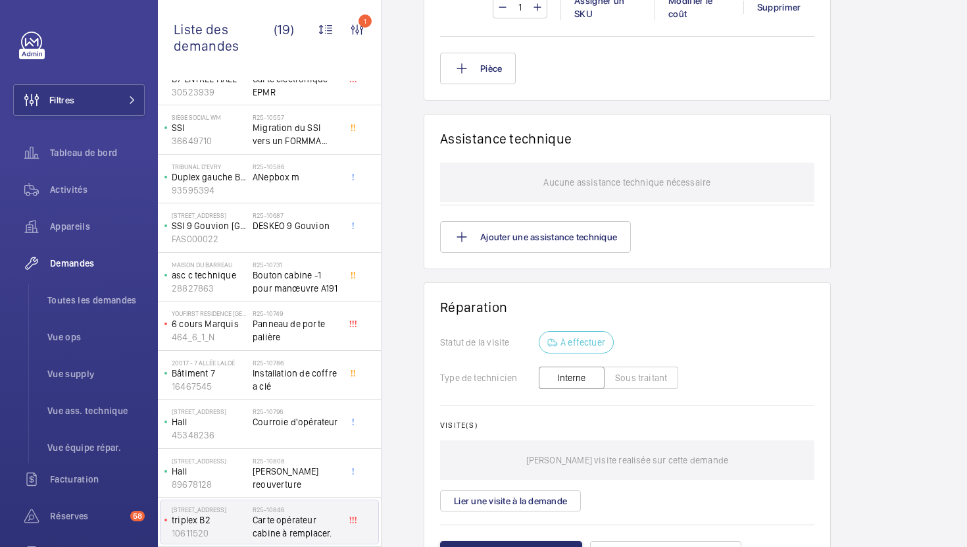
scroll to position [1178, 0]
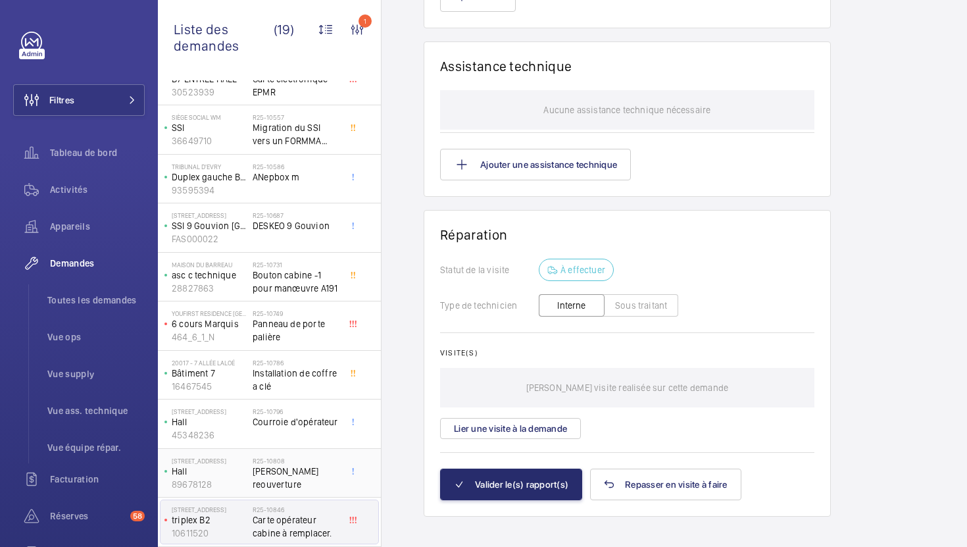
click at [337, 488] on div "R25-10808 [PERSON_NAME] reouverture" at bounding box center [296, 476] width 87 height 38
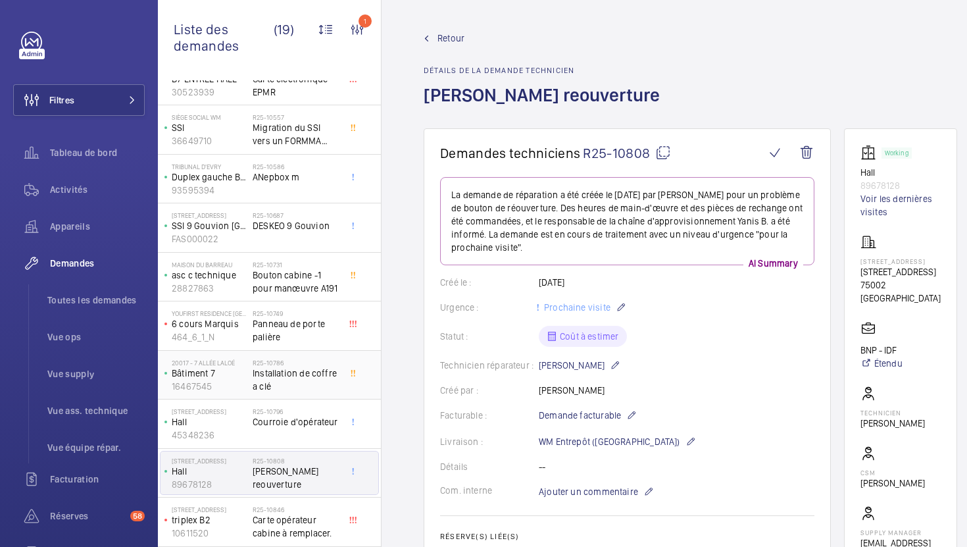
click at [319, 380] on span "Installation de coffre a clé" at bounding box center [296, 380] width 87 height 26
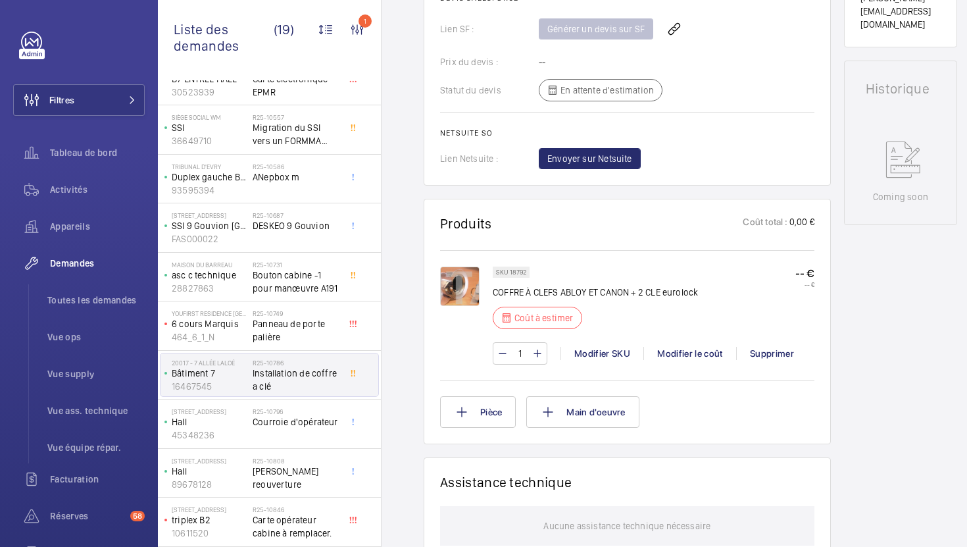
scroll to position [571, 0]
click at [534, 294] on p "COFFRE À CLEFS ABLOY ET CANON + 2 CLE eurolock" at bounding box center [595, 292] width 205 height 13
copy div "COFFRE À CLEFS ABLOY ET CANON + 2 CLE eurolock"
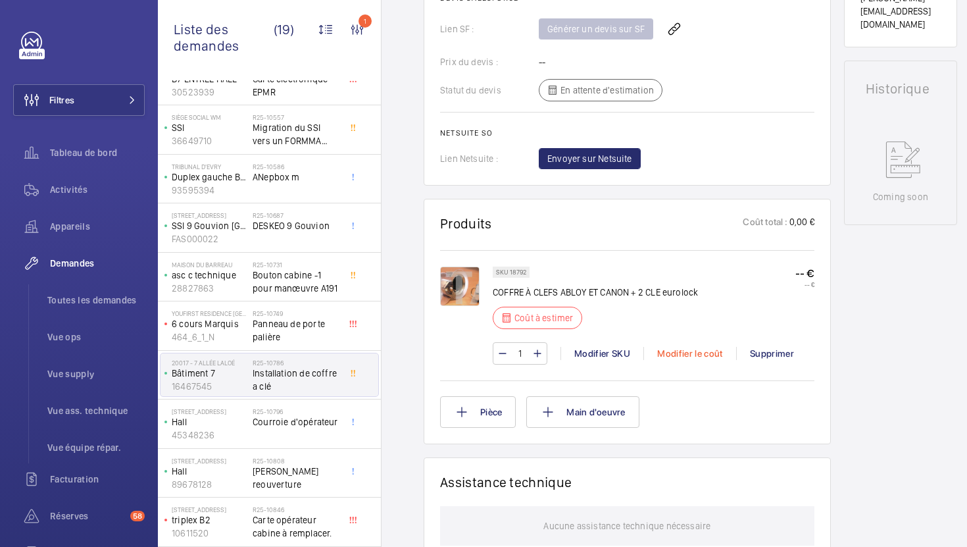
click at [709, 358] on div "Modifier le coût" at bounding box center [690, 353] width 93 height 13
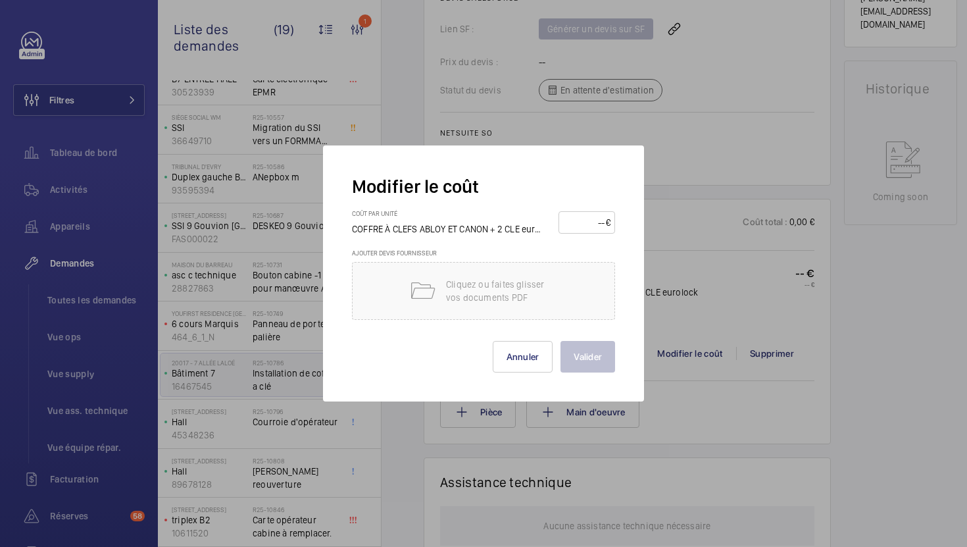
click at [567, 228] on input "number" at bounding box center [584, 222] width 43 height 21
type input "220"
click at [582, 357] on button "Valider" at bounding box center [588, 357] width 55 height 32
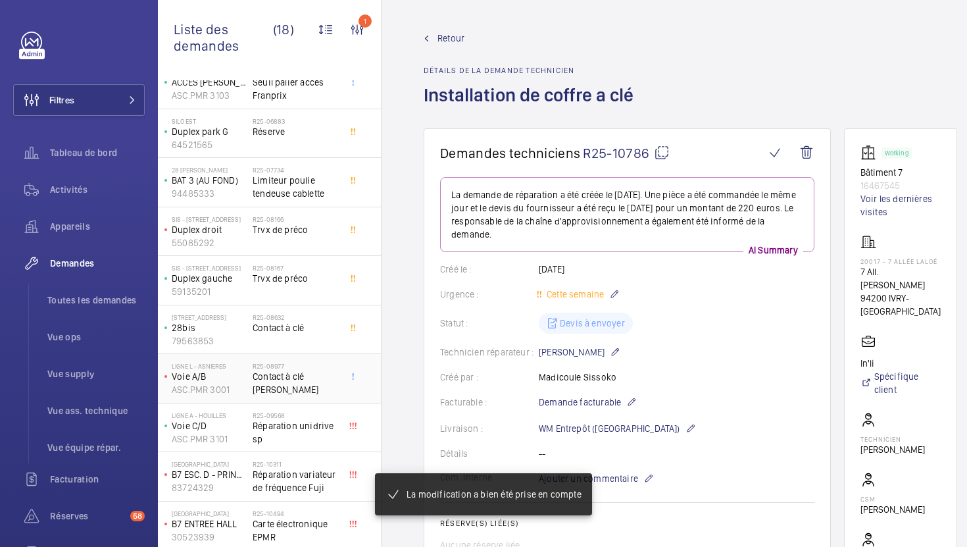
scroll to position [431, 0]
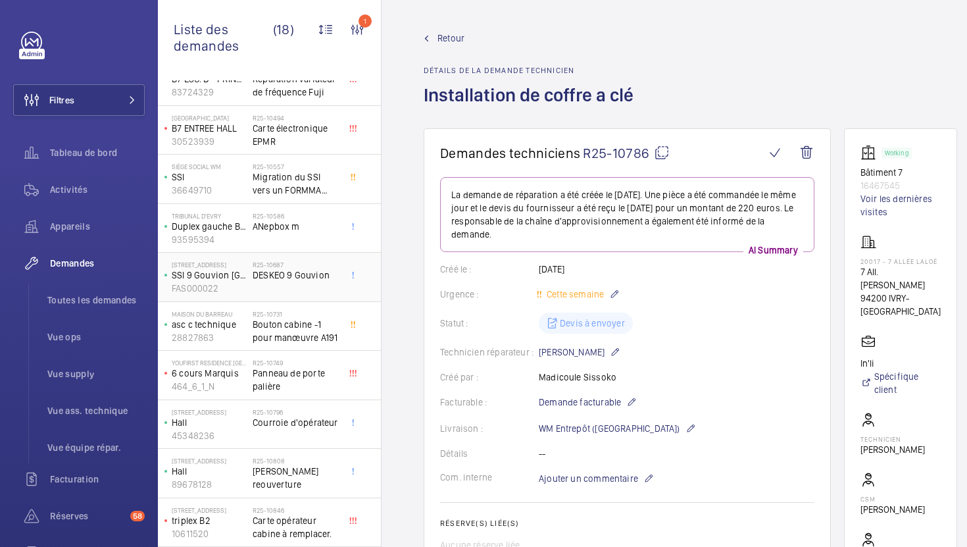
click at [340, 284] on div "R25-10687 DESKEO 9 Gouvion" at bounding box center [299, 276] width 92 height 43
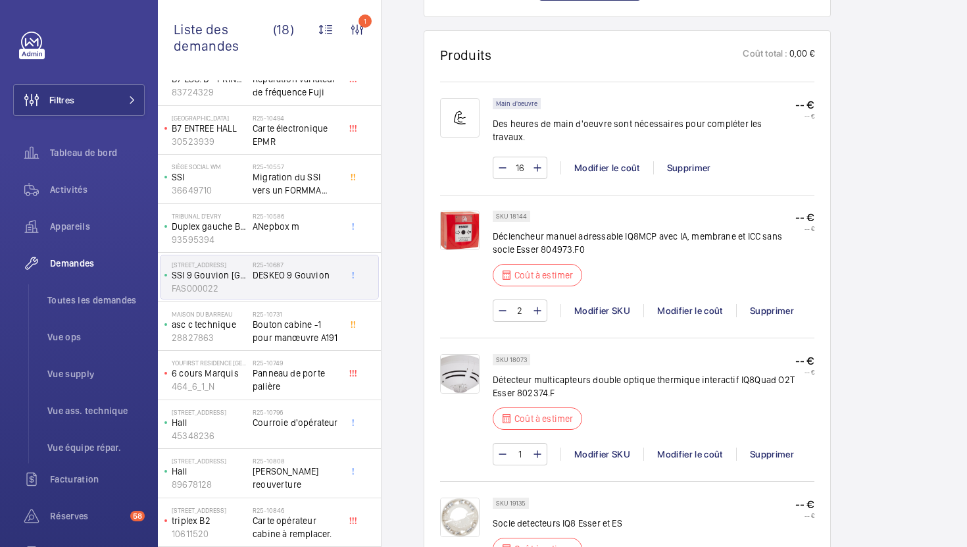
scroll to position [912, 0]
click at [83, 379] on span "Vue supply" at bounding box center [95, 373] width 97 height 13
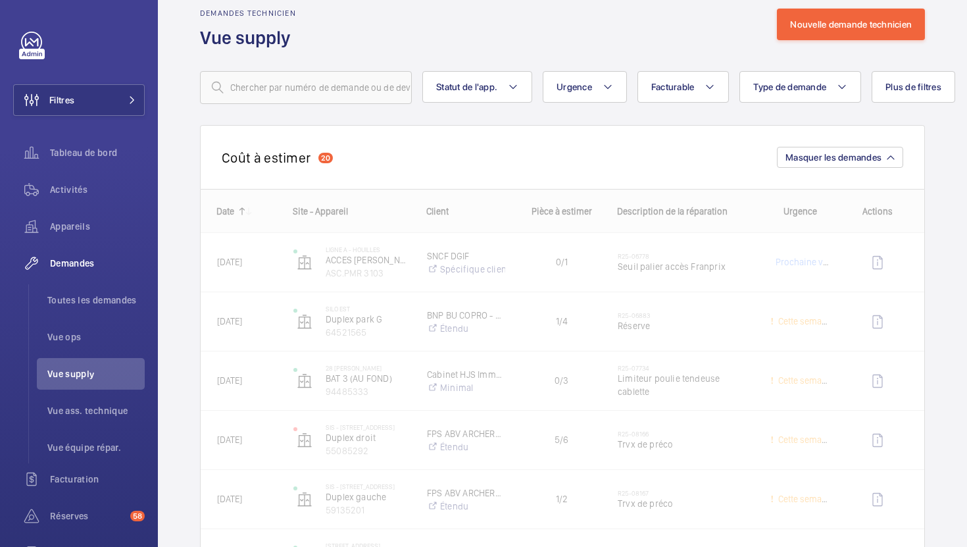
scroll to position [24, 0]
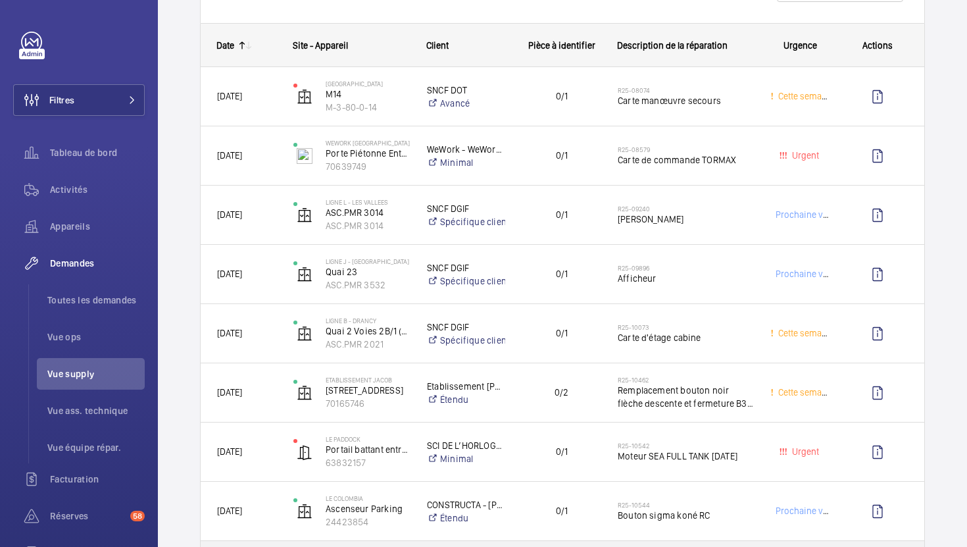
scroll to position [1381, 0]
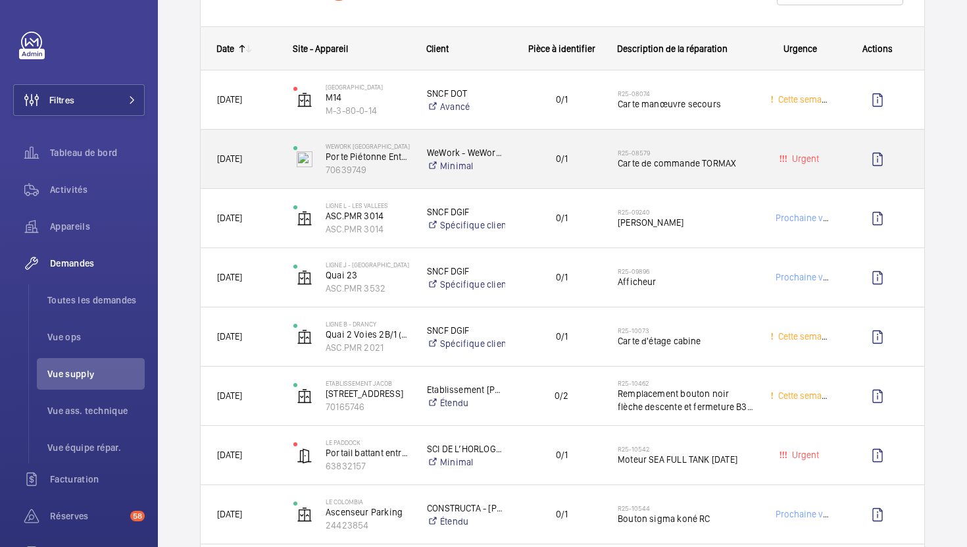
click at [601, 182] on div "0/1" at bounding box center [553, 159] width 95 height 59
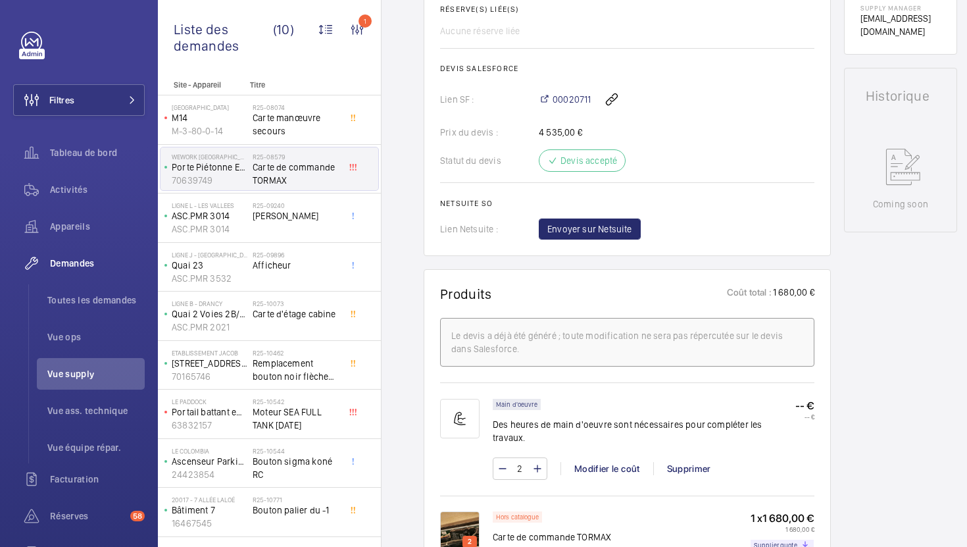
scroll to position [755, 0]
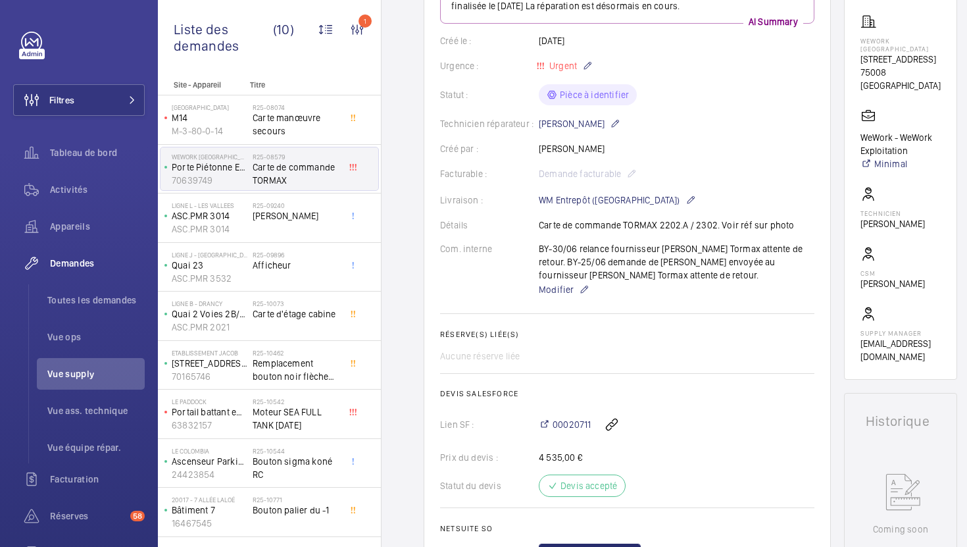
click at [643, 104] on div "Statut : Pièce à identifier" at bounding box center [627, 94] width 374 height 21
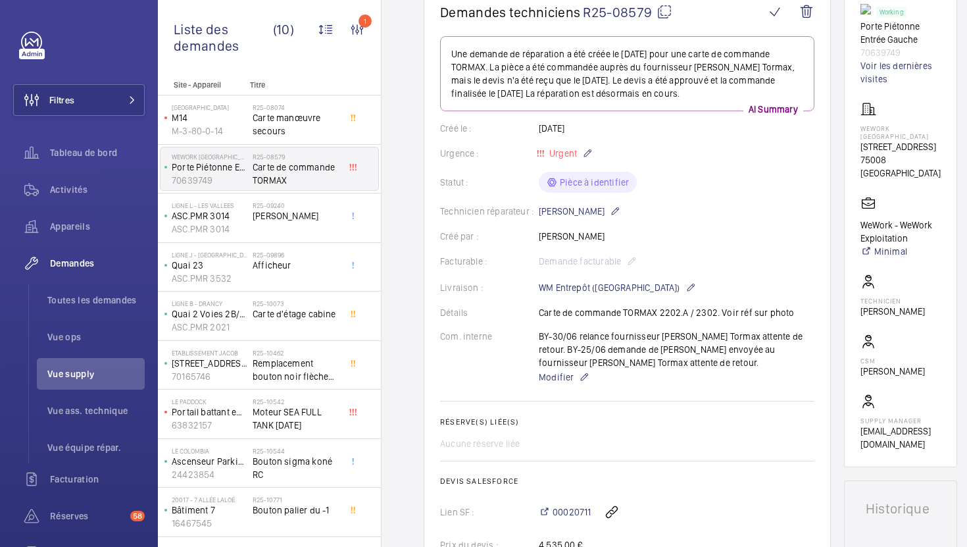
scroll to position [140, 0]
click at [668, 18] on mat-icon at bounding box center [665, 13] width 16 height 16
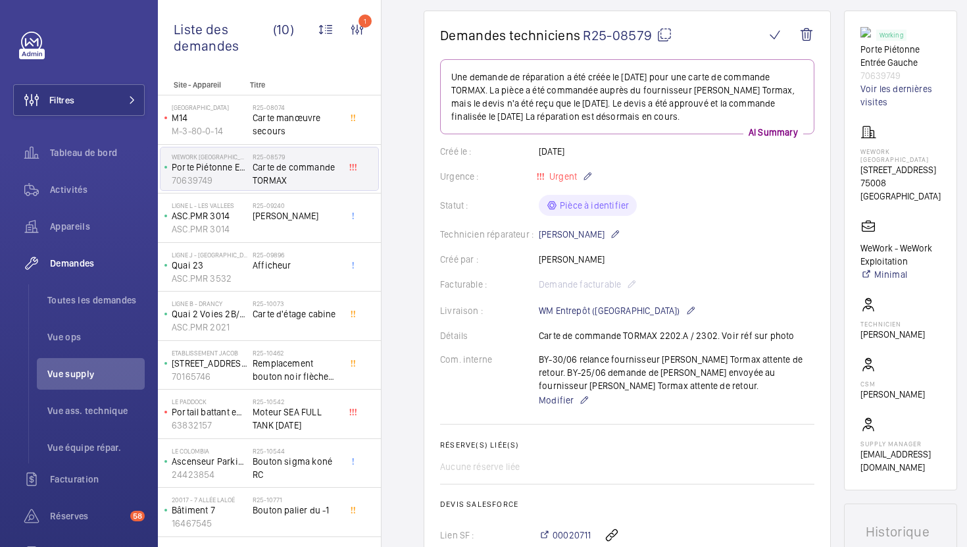
scroll to position [113, 0]
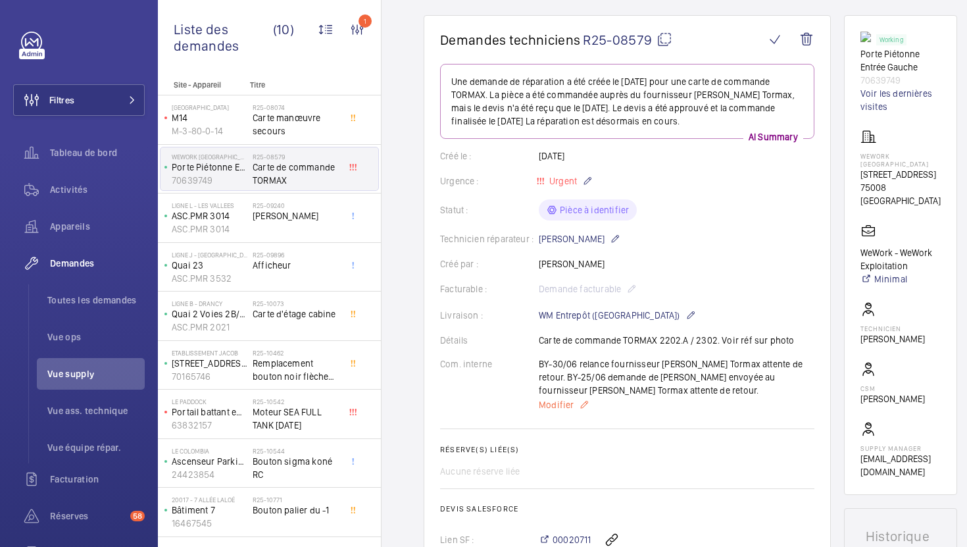
click at [571, 411] on span "Modifier" at bounding box center [556, 404] width 35 height 13
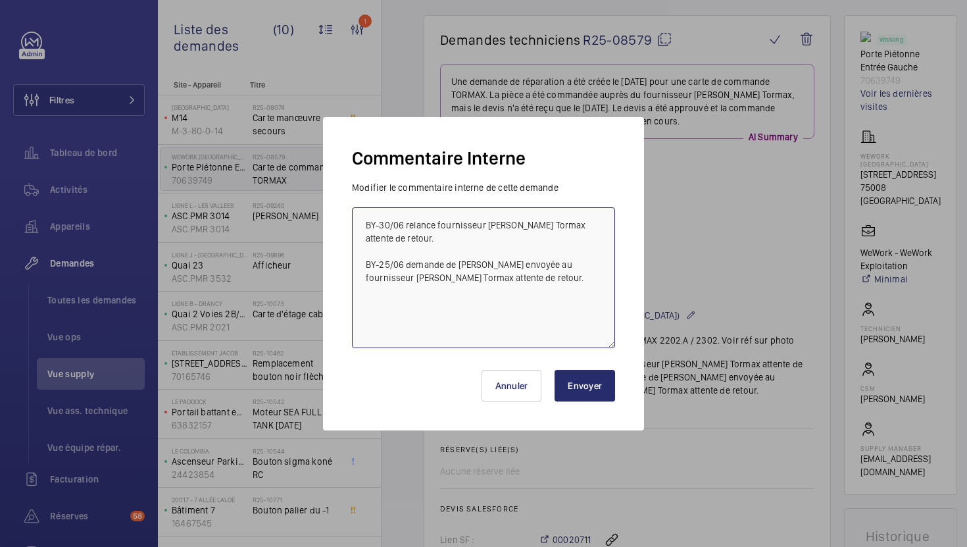
click at [359, 224] on textarea "BY-30/06 relance fournisseur [PERSON_NAME] Tormax attente de retour. BY-25/06 d…" at bounding box center [483, 277] width 263 height 141
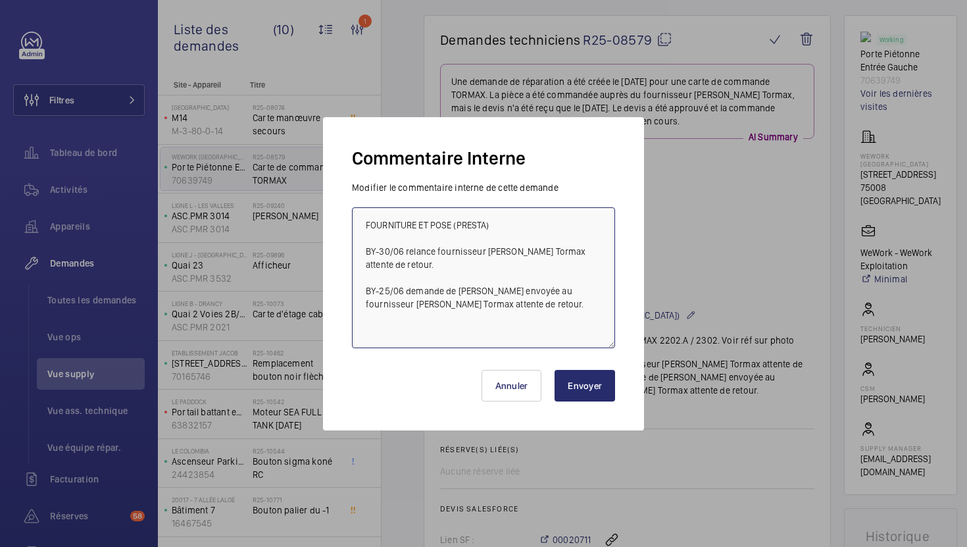
type textarea "FOURNITURE ET POSE (PRESTA) BY-30/06 relance fournisseur [PERSON_NAME] Tormax a…"
click at [598, 376] on button "Envoyer" at bounding box center [585, 386] width 61 height 32
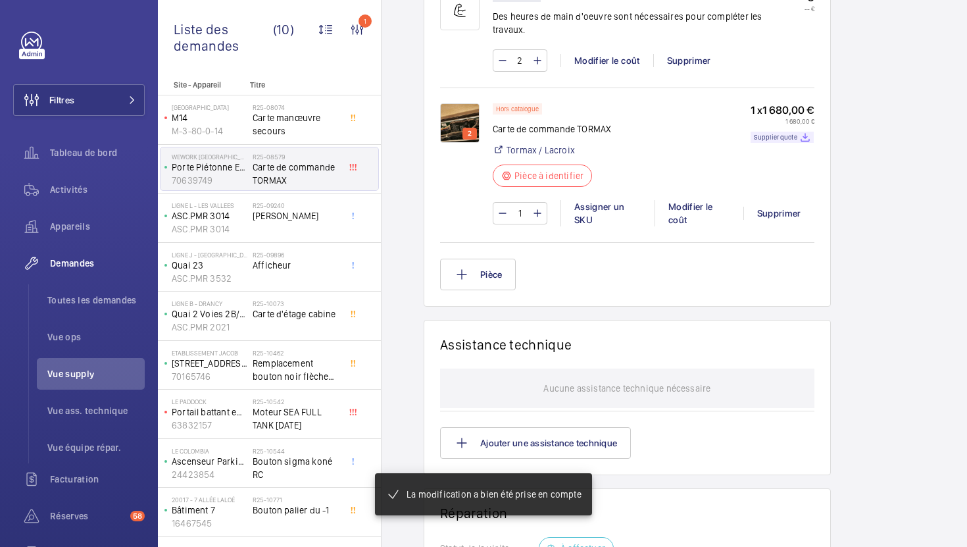
scroll to position [813, 0]
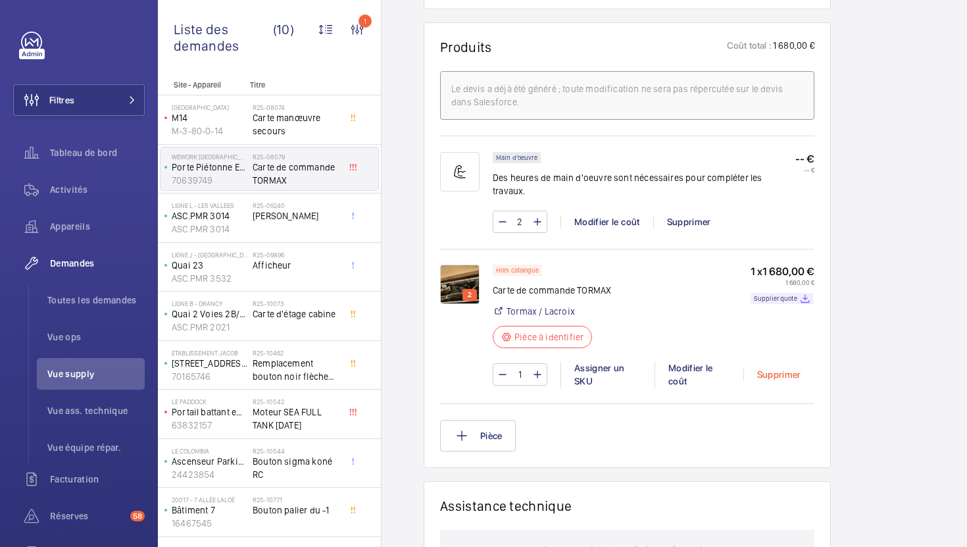
click at [788, 368] on div "Supprimer" at bounding box center [779, 374] width 71 height 13
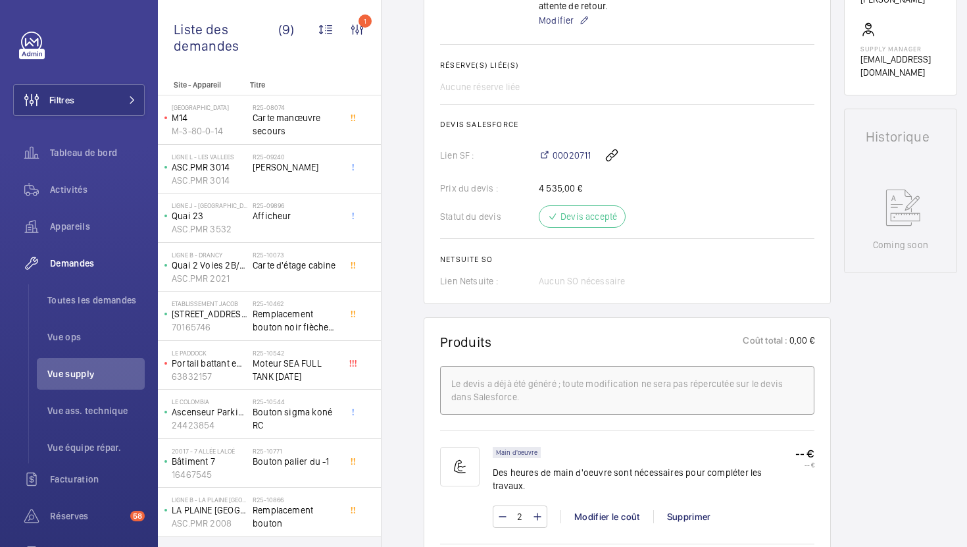
scroll to position [0, 0]
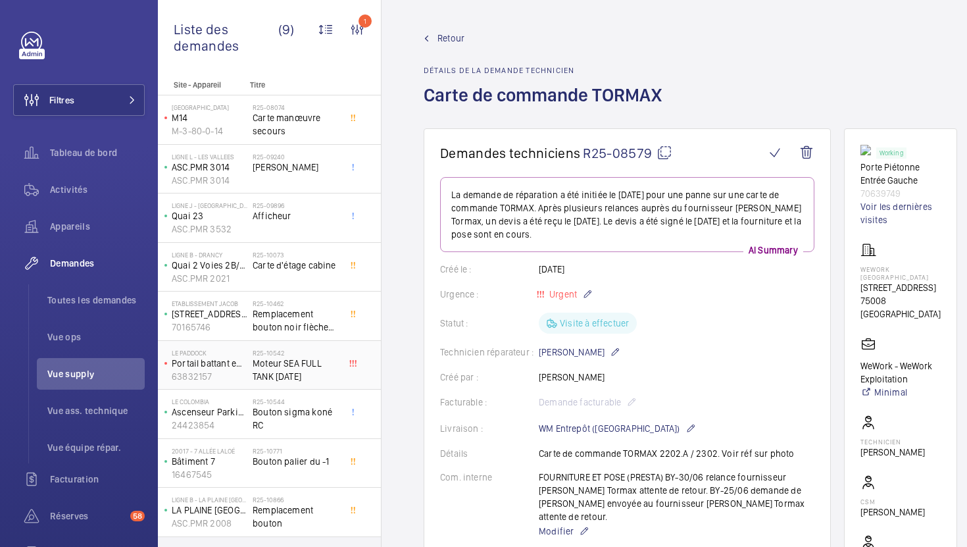
click at [317, 363] on span "Moteur SEA FULL TANK [DATE]" at bounding box center [296, 370] width 87 height 26
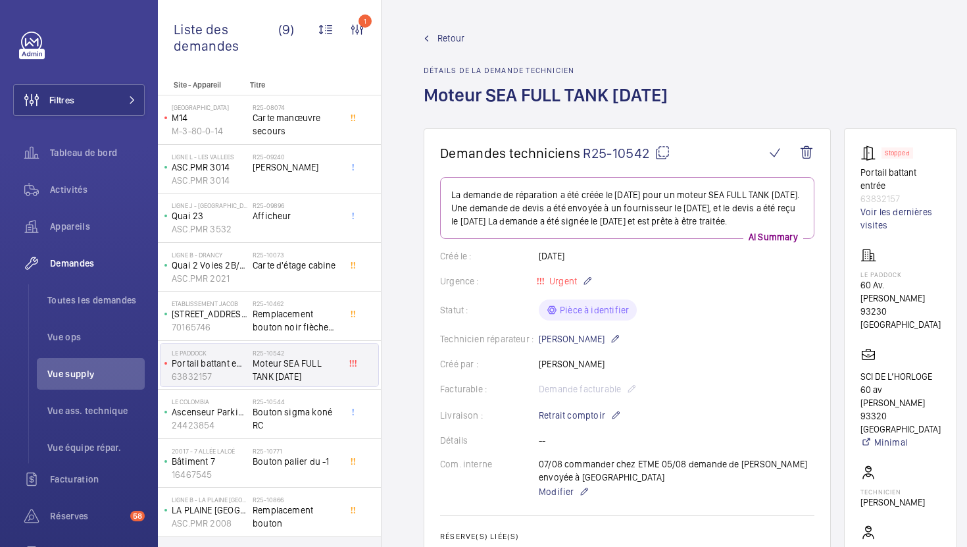
click at [657, 146] on mat-icon at bounding box center [663, 153] width 16 height 16
type textarea "R25-10542"
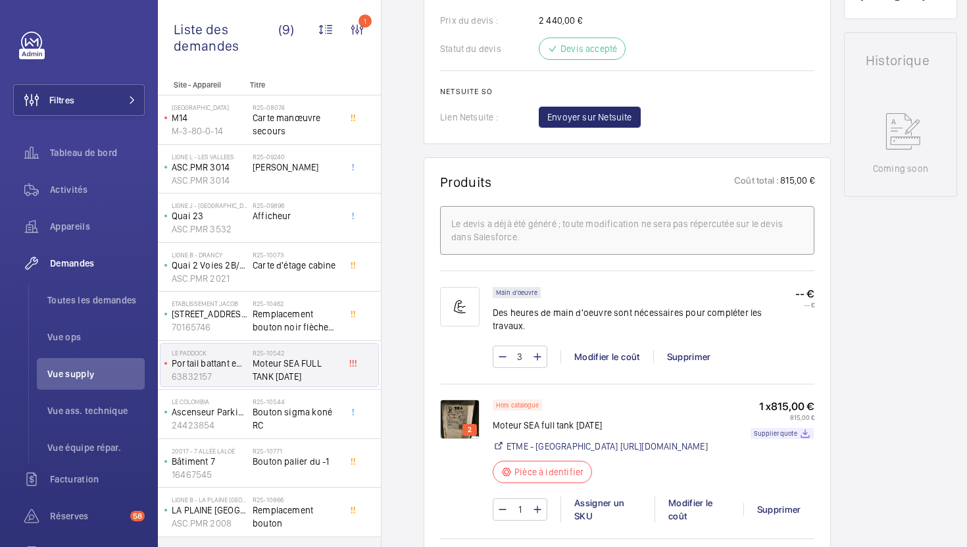
scroll to position [630, 0]
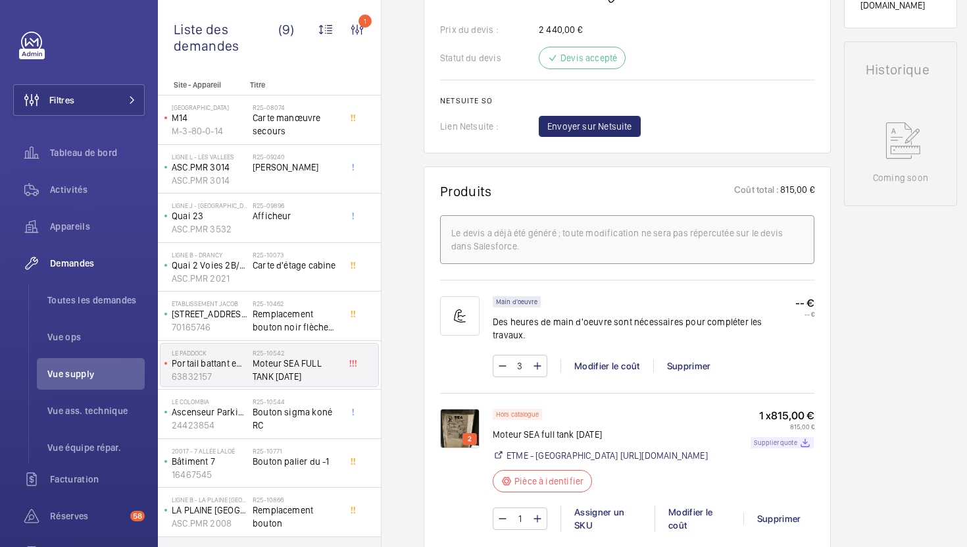
click at [794, 440] on p "Supplier quote" at bounding box center [775, 442] width 43 height 5
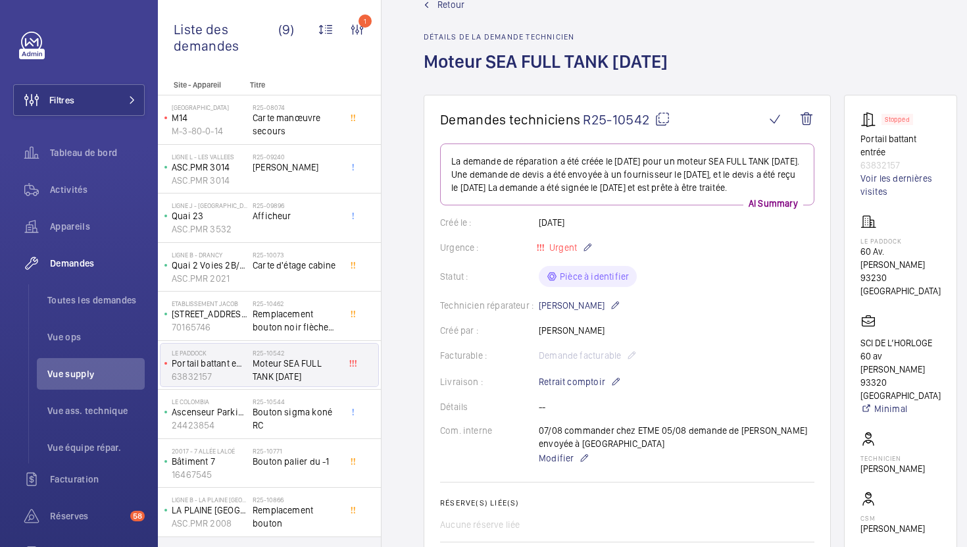
scroll to position [0, 0]
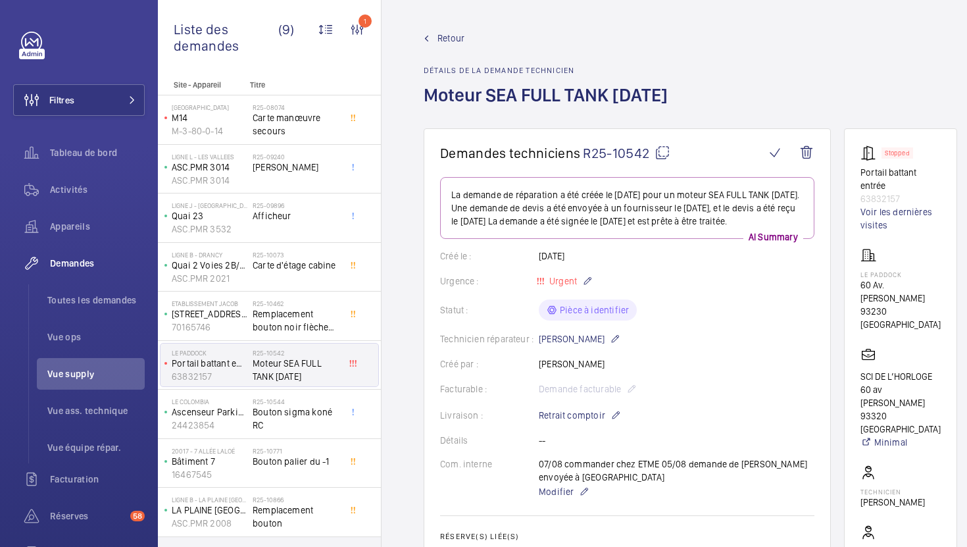
click at [657, 152] on mat-icon at bounding box center [663, 153] width 16 height 16
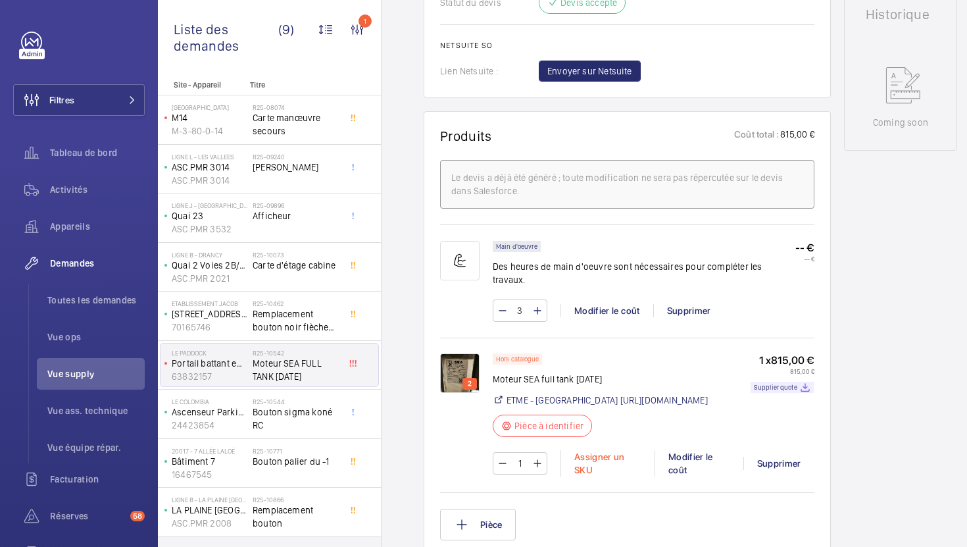
scroll to position [694, 0]
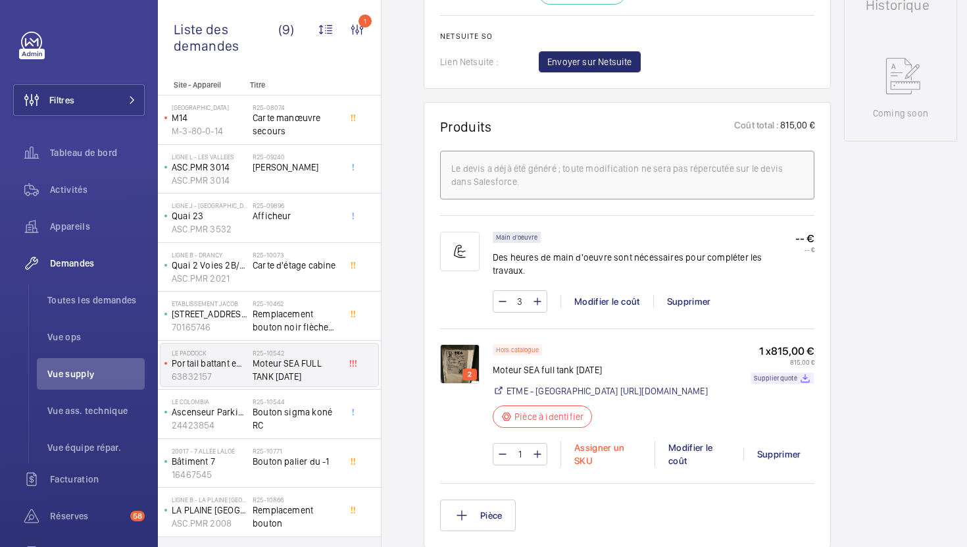
click at [603, 449] on div "Assigner un SKU" at bounding box center [608, 454] width 94 height 26
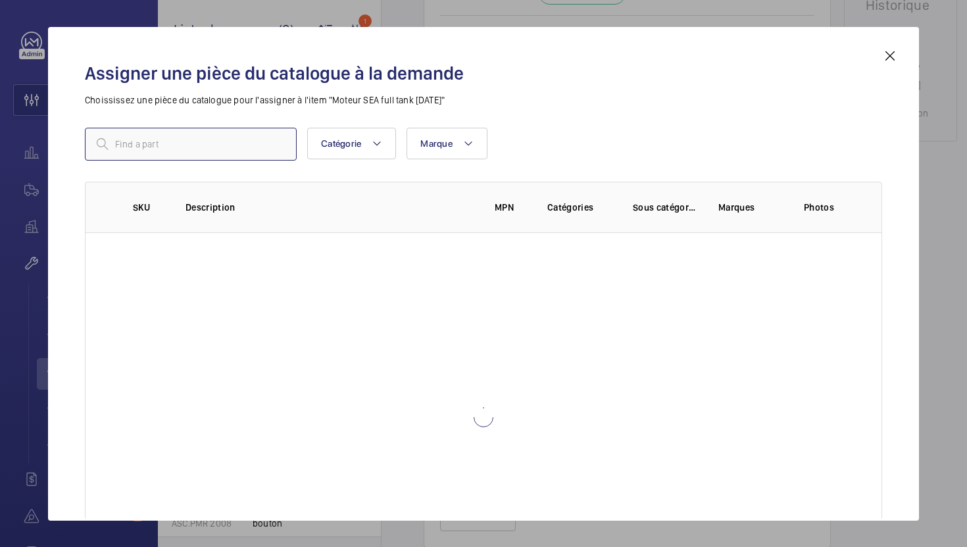
click at [207, 145] on input "text" at bounding box center [191, 144] width 212 height 33
paste input "1009957"
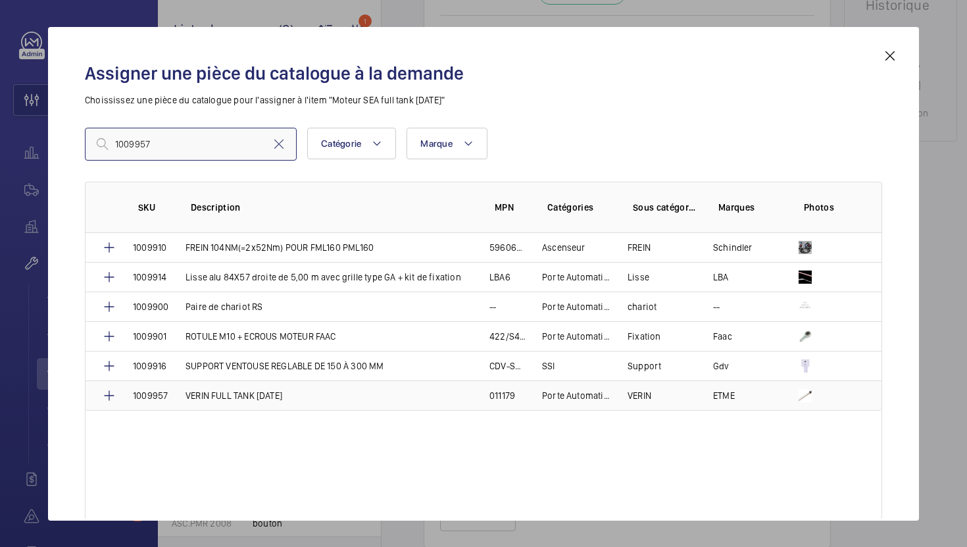
type input "1009957"
click at [317, 394] on td "VERIN FULL TANK [DATE]" at bounding box center [322, 395] width 304 height 30
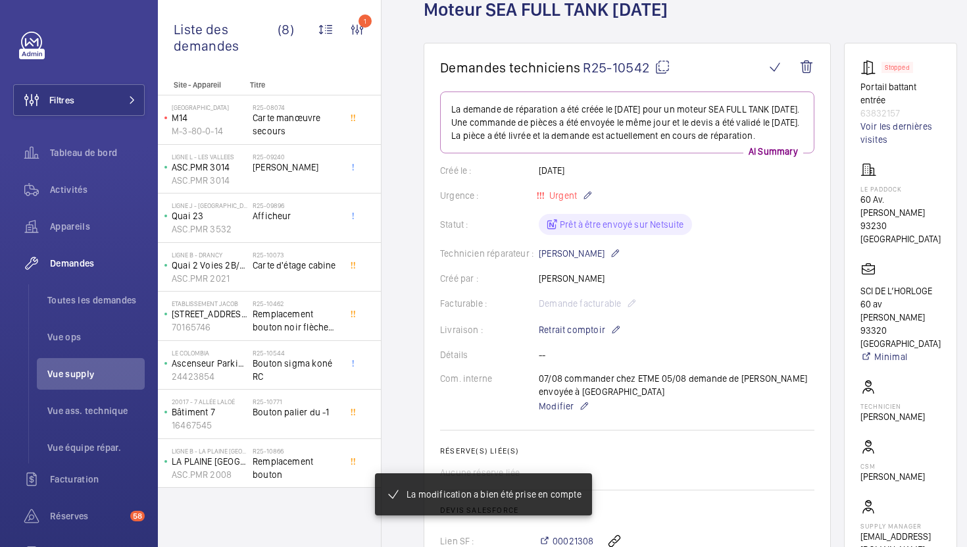
scroll to position [93, 0]
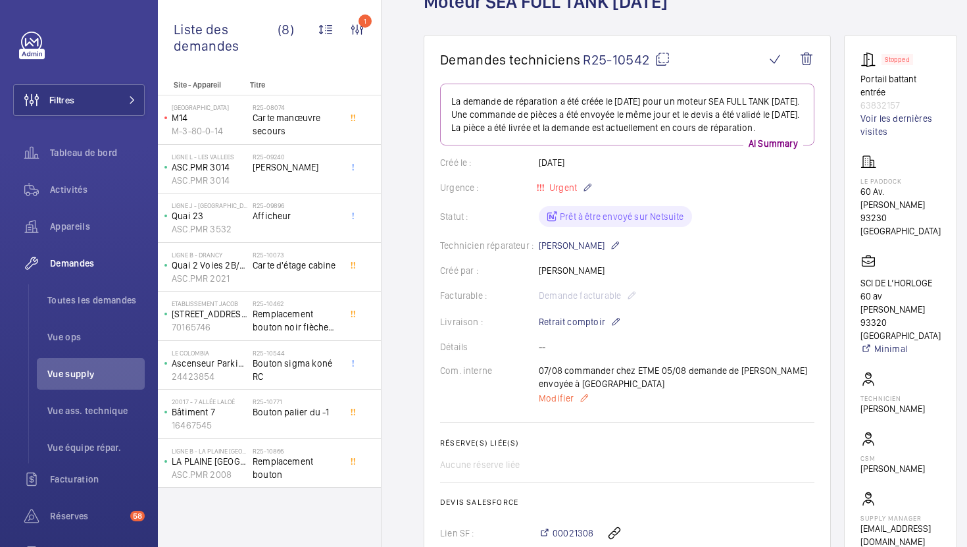
click at [560, 405] on span "Modifier" at bounding box center [556, 398] width 35 height 13
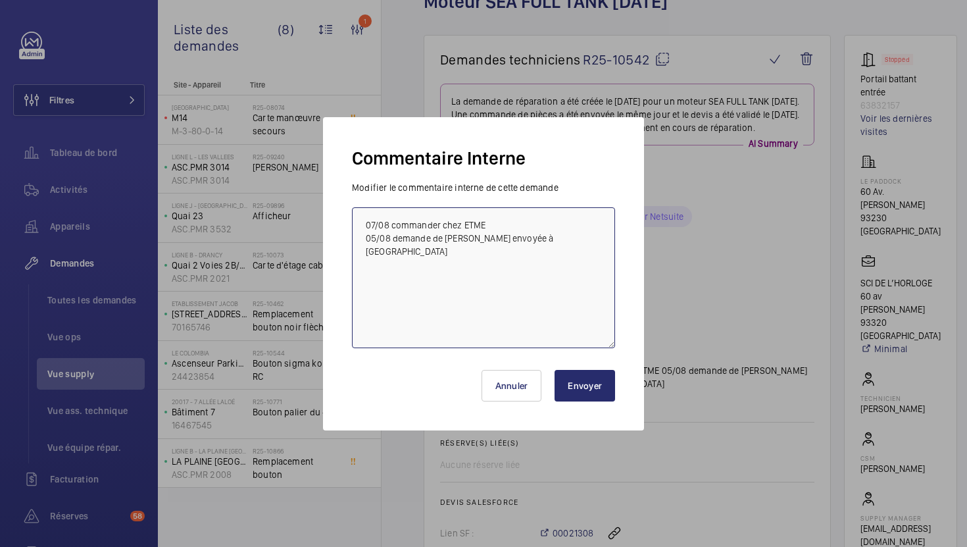
click at [362, 226] on textarea "07/08 commander chez ETME 05/08 demande de [PERSON_NAME] envoyée à [GEOGRAPHIC_…" at bounding box center [483, 277] width 263 height 141
type textarea "13/08 en attente de la creation frs par la finance 07/08 commander chez ETME 05…"
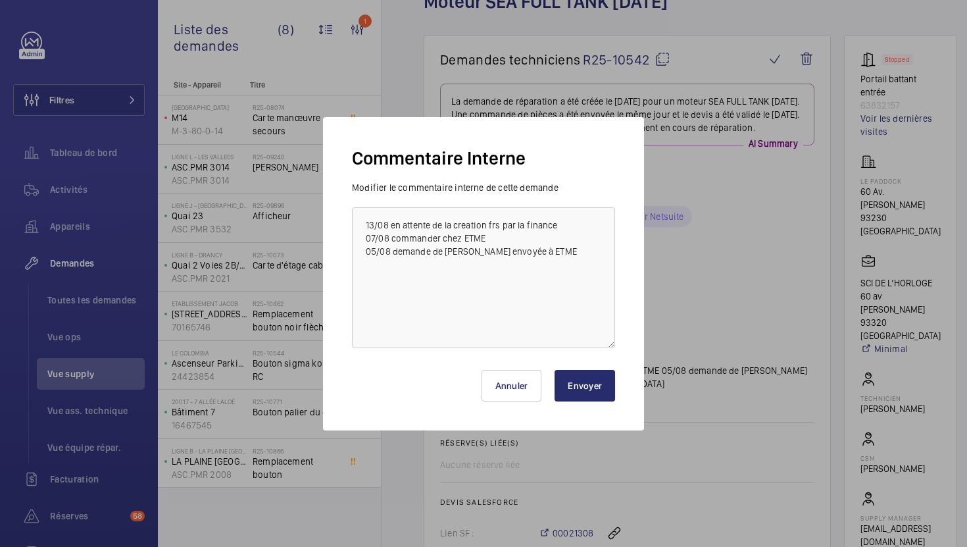
click at [579, 382] on button "Envoyer" at bounding box center [585, 386] width 61 height 32
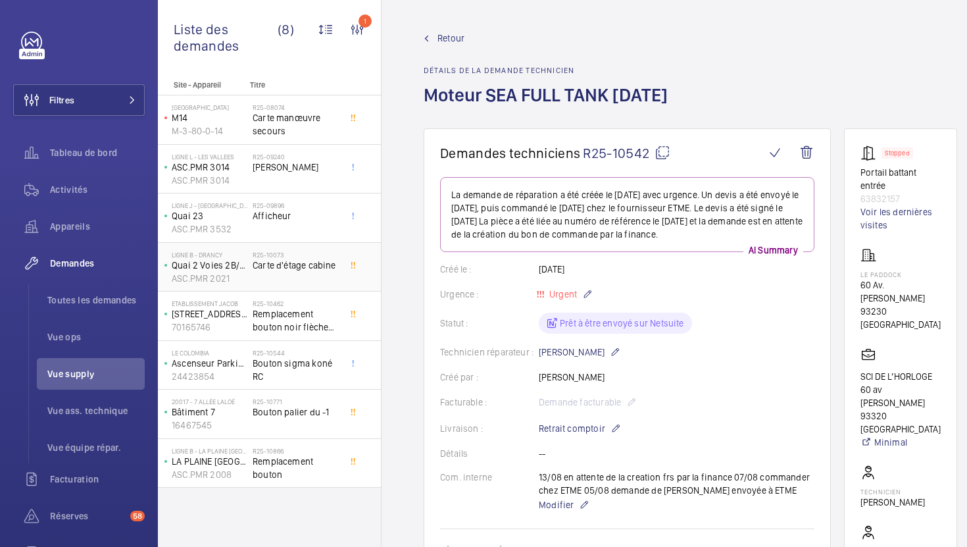
click at [325, 288] on div "R25-10073 Carte d'étage cabine" at bounding box center [296, 270] width 87 height 38
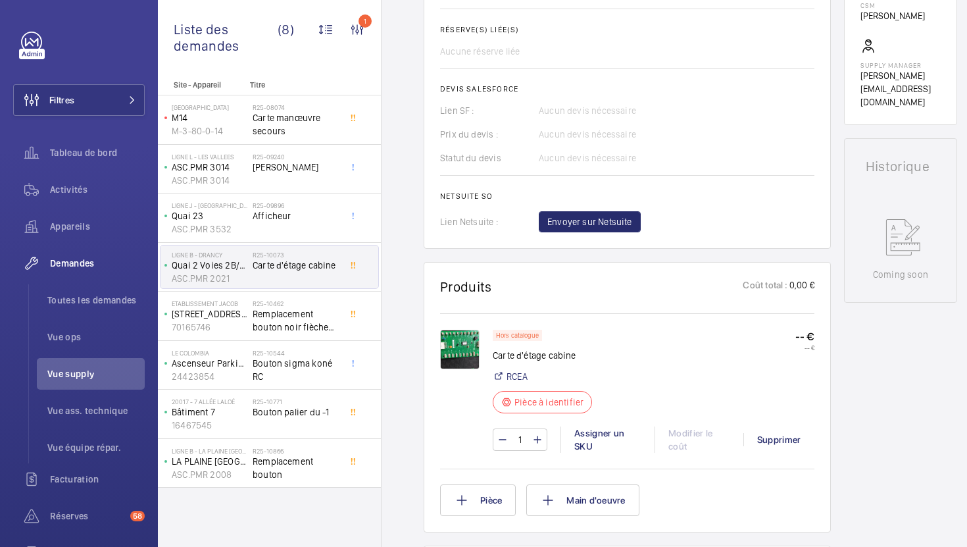
scroll to position [508, 0]
click at [334, 326] on span "Remplacement bouton noir flèche descente et fermeture B3 arkel" at bounding box center [296, 320] width 87 height 26
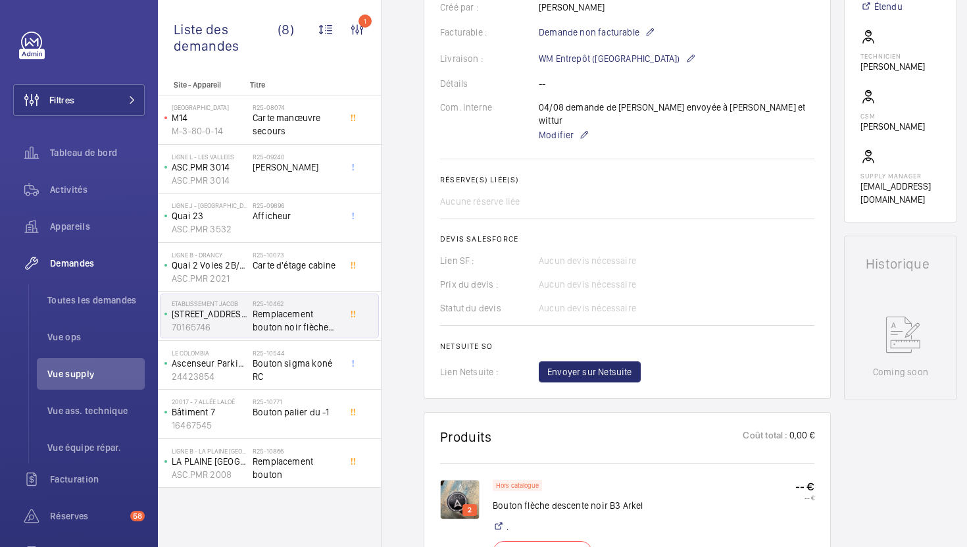
scroll to position [409, 0]
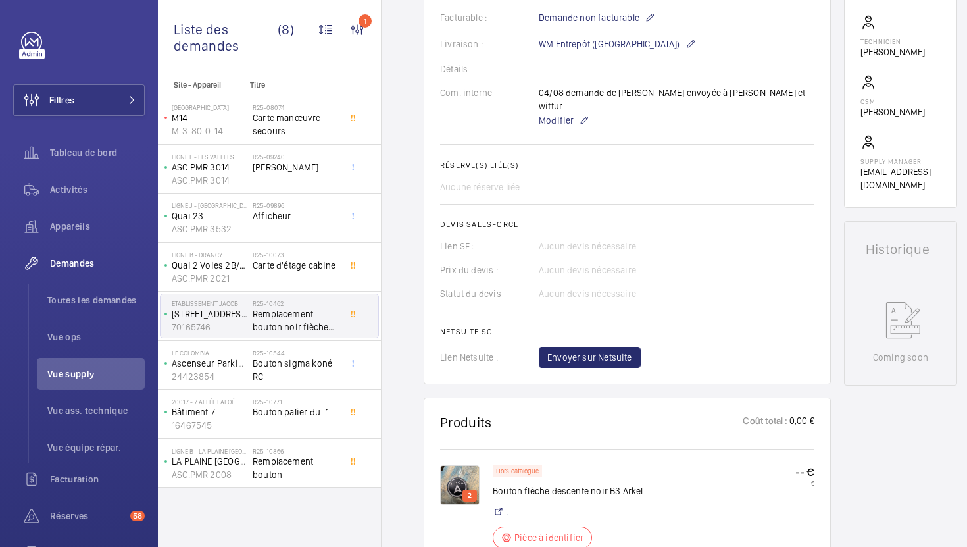
click at [471, 471] on img at bounding box center [459, 484] width 39 height 39
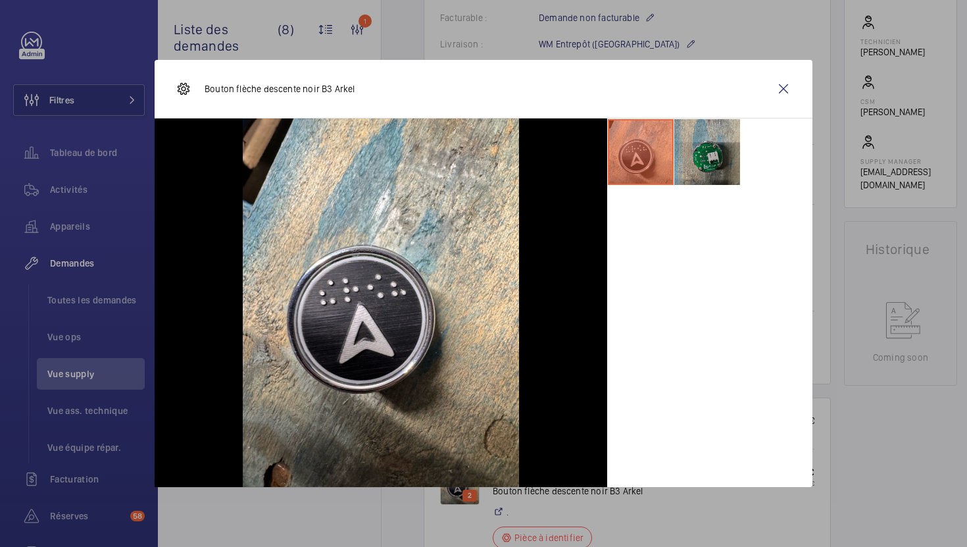
click at [728, 171] on li at bounding box center [708, 152] width 66 height 66
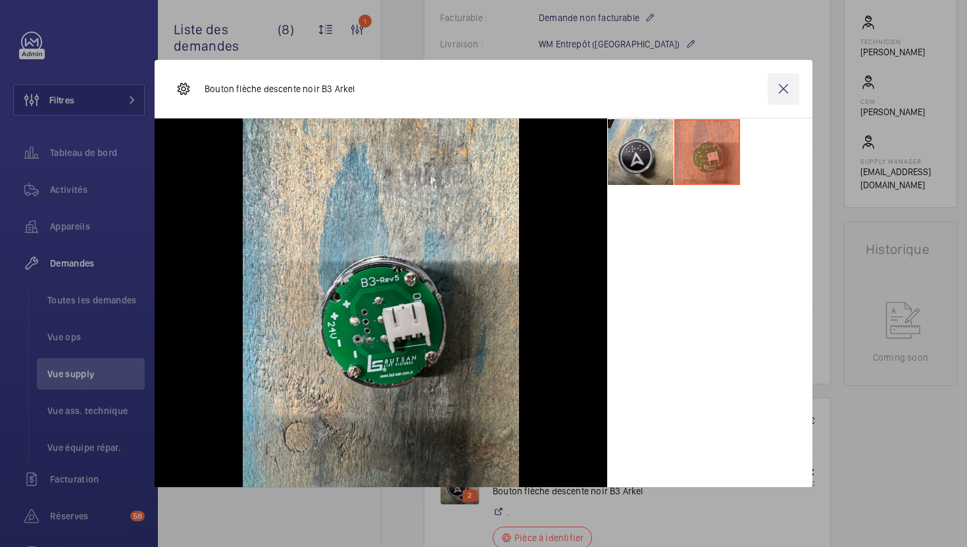
click at [788, 86] on wm-front-icon-button at bounding box center [784, 89] width 32 height 32
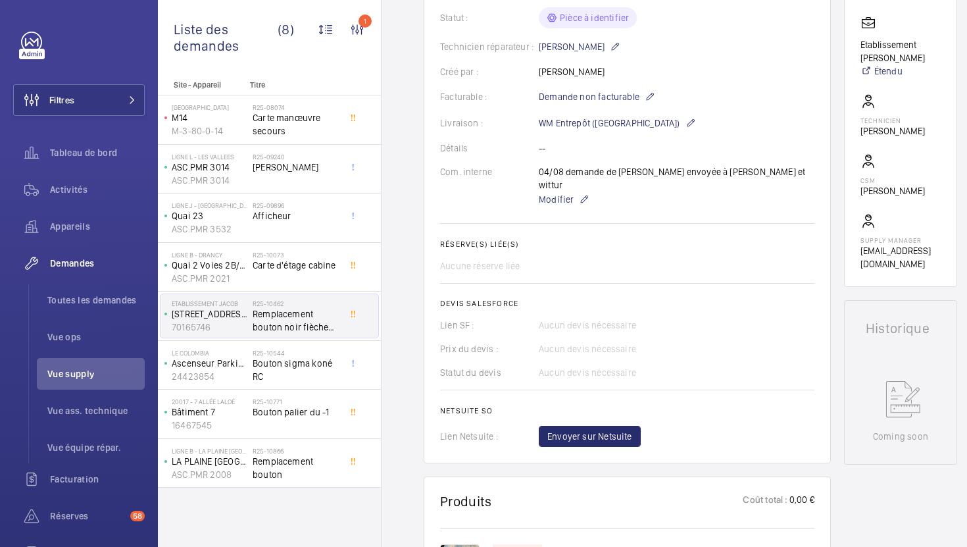
scroll to position [0, 0]
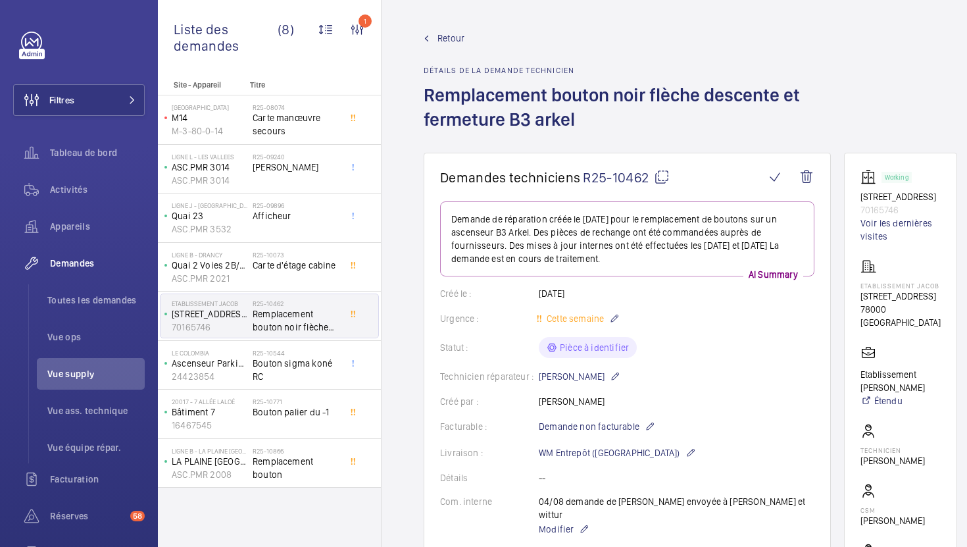
click at [657, 174] on mat-icon at bounding box center [662, 177] width 16 height 16
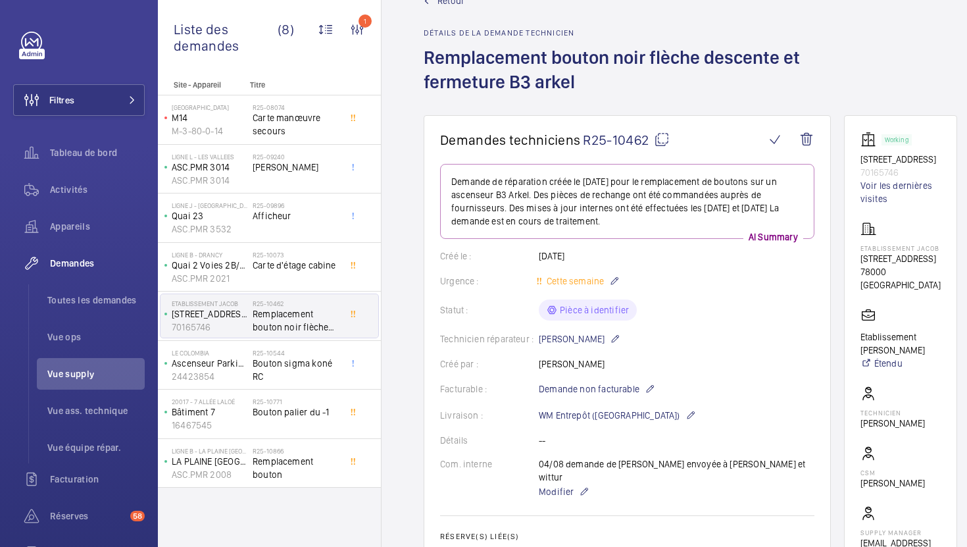
scroll to position [36, 0]
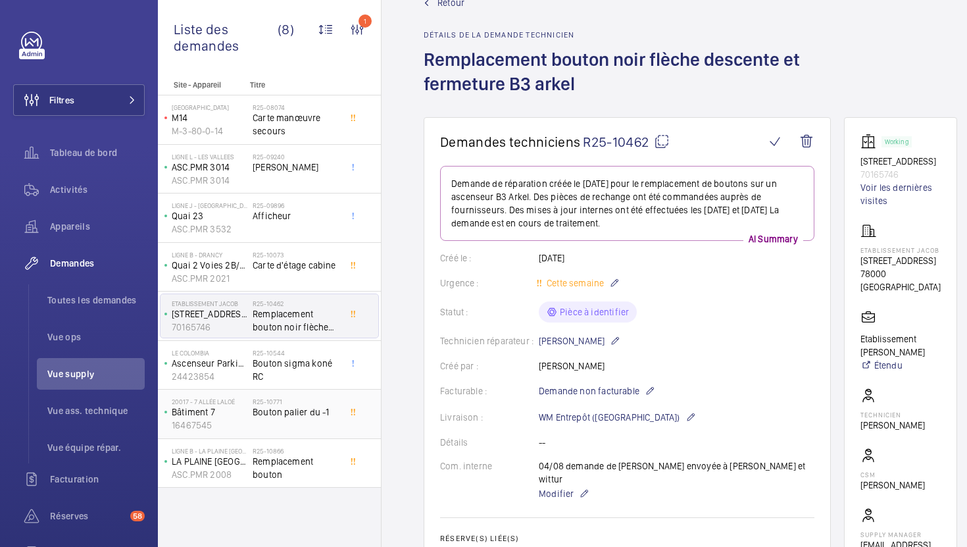
click at [340, 419] on div "R25-10771 Bouton palier du -1" at bounding box center [299, 413] width 92 height 43
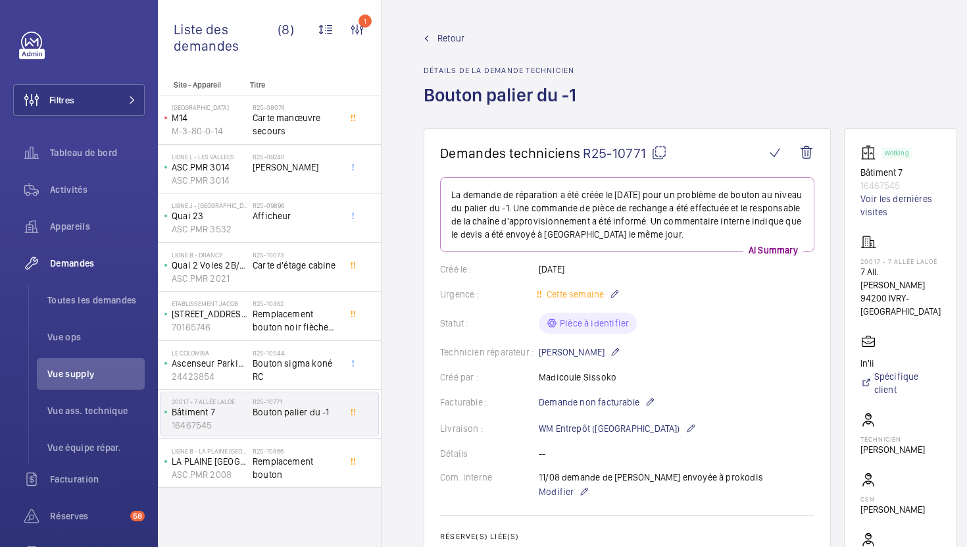
click at [659, 159] on mat-icon at bounding box center [660, 153] width 16 height 16
type textarea "R25-10771"
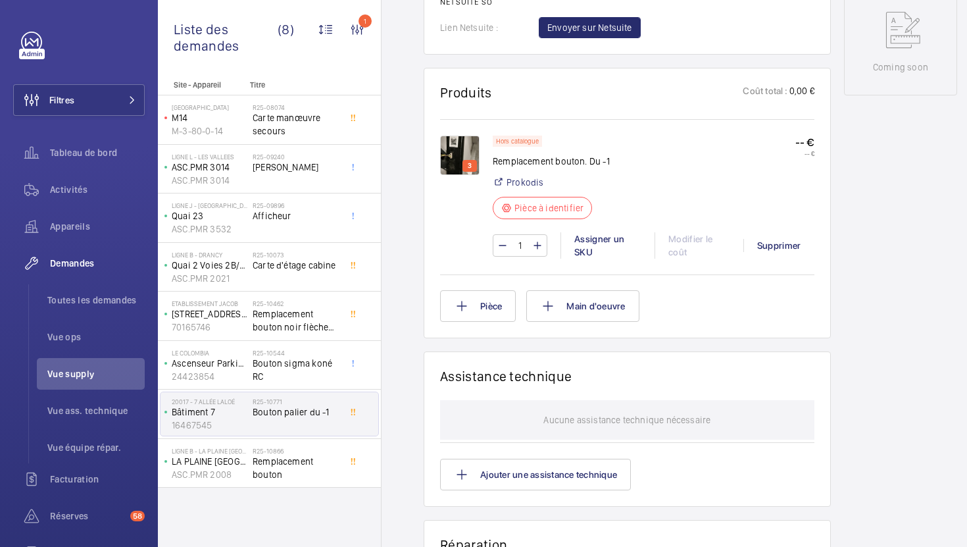
scroll to position [709, 0]
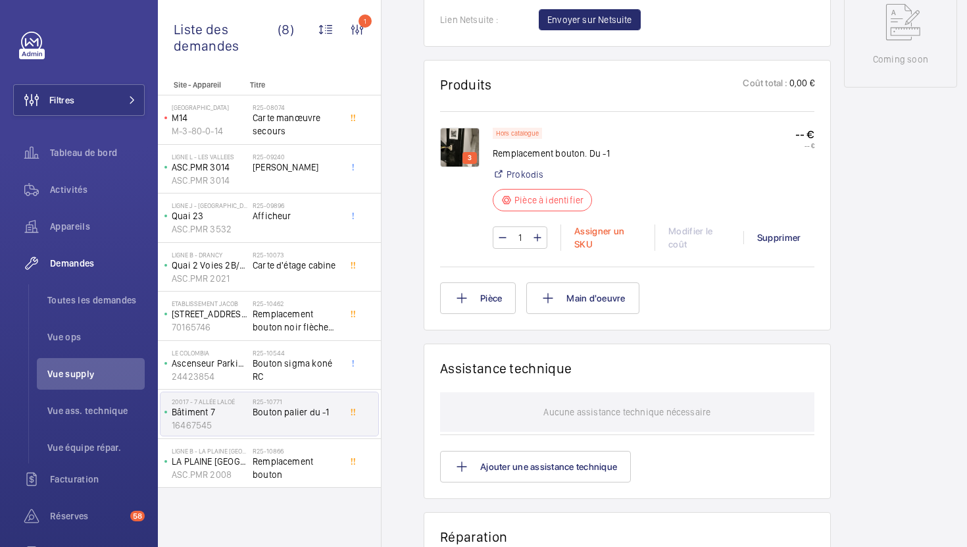
click at [590, 233] on div "Assigner un SKU" at bounding box center [608, 237] width 94 height 26
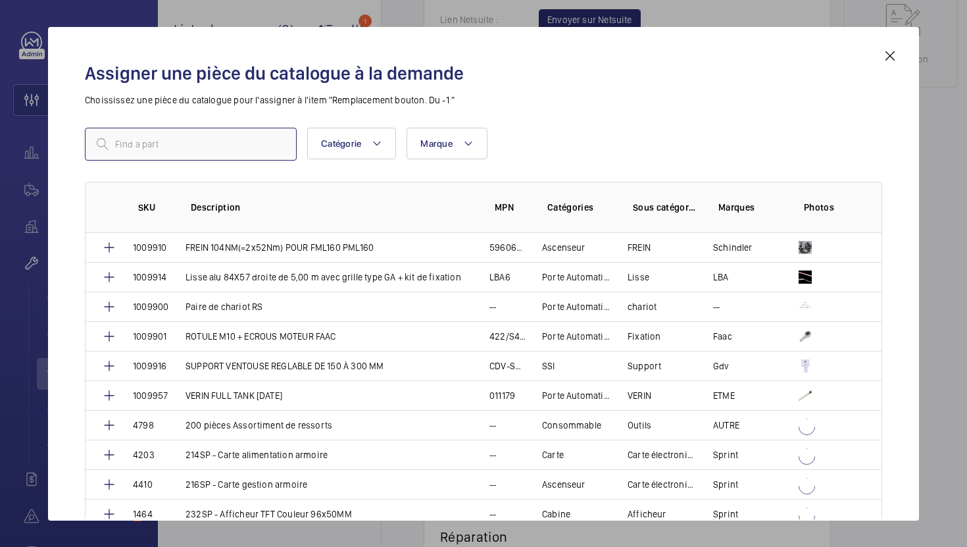
click at [243, 148] on input "text" at bounding box center [191, 144] width 212 height 33
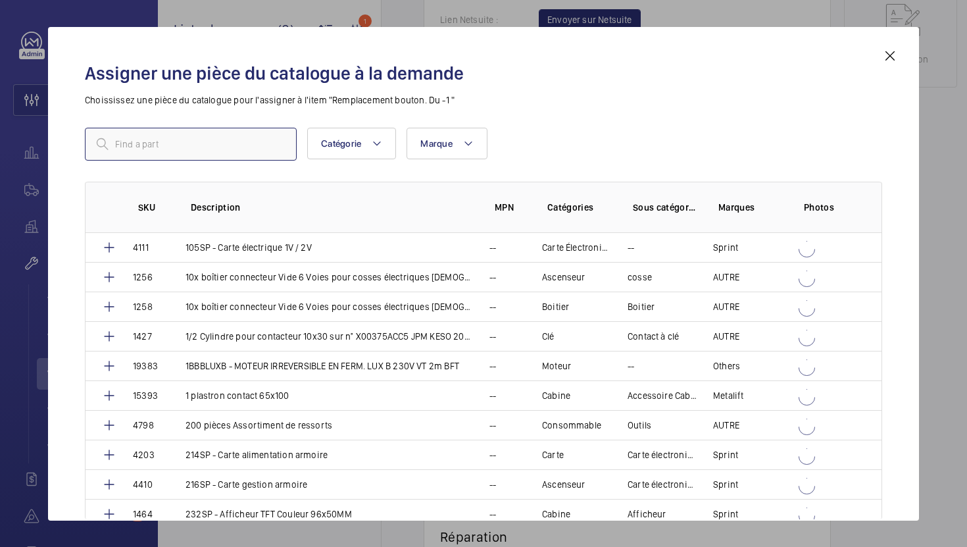
paste input "5303"
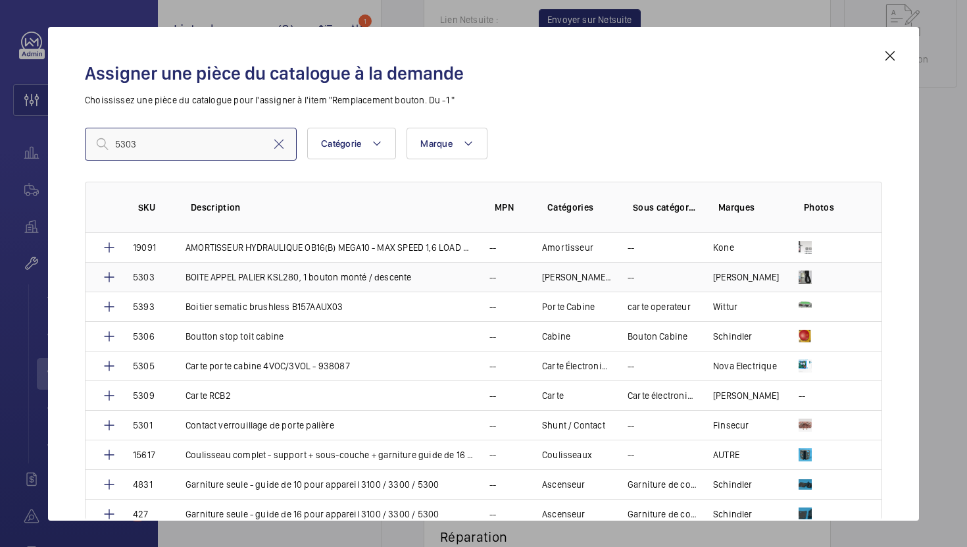
type input "5303"
click at [238, 275] on p "BOITE APPEL PALIER KSL280, 1 bouton monté / descente" at bounding box center [299, 276] width 226 height 13
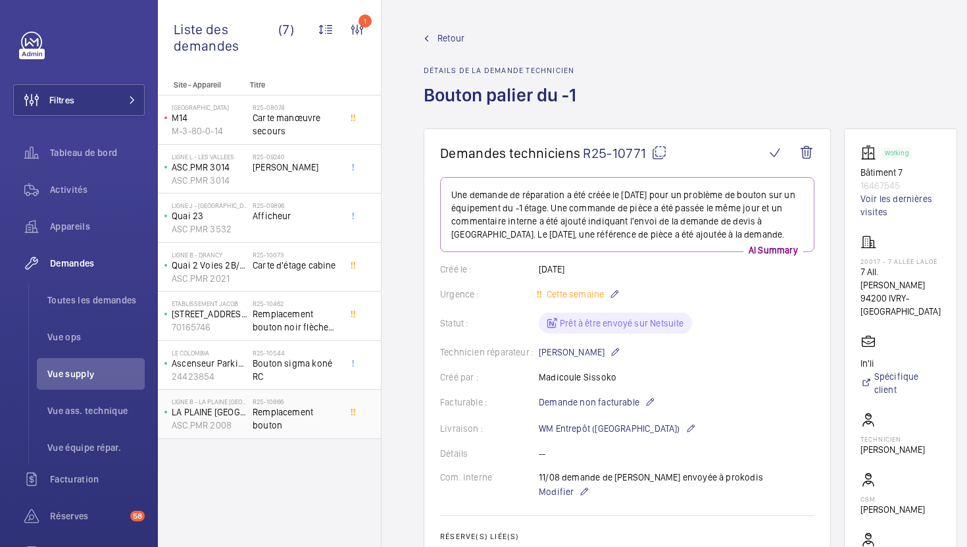
click at [331, 432] on div "R25-10866 Remplacement bouton" at bounding box center [296, 417] width 87 height 38
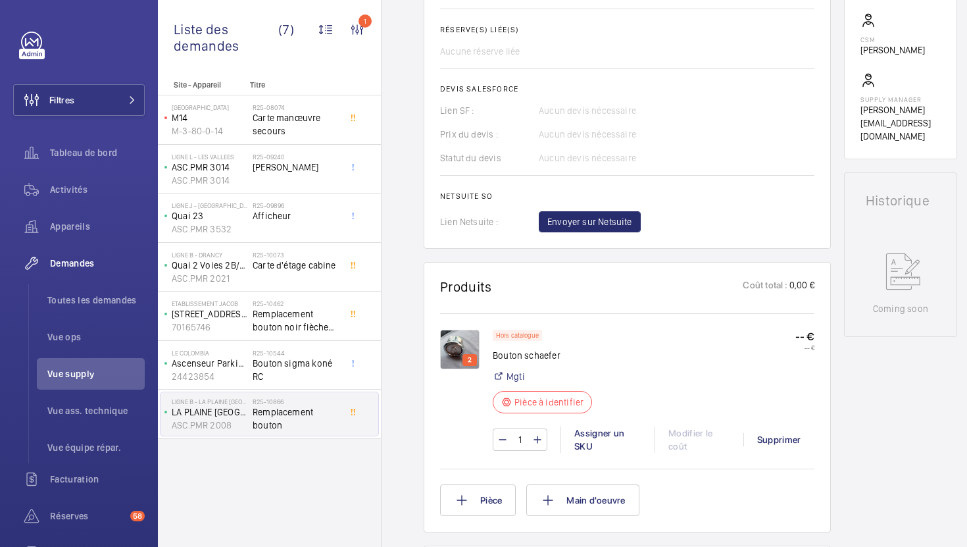
scroll to position [496, 0]
click at [463, 348] on img at bounding box center [459, 347] width 39 height 39
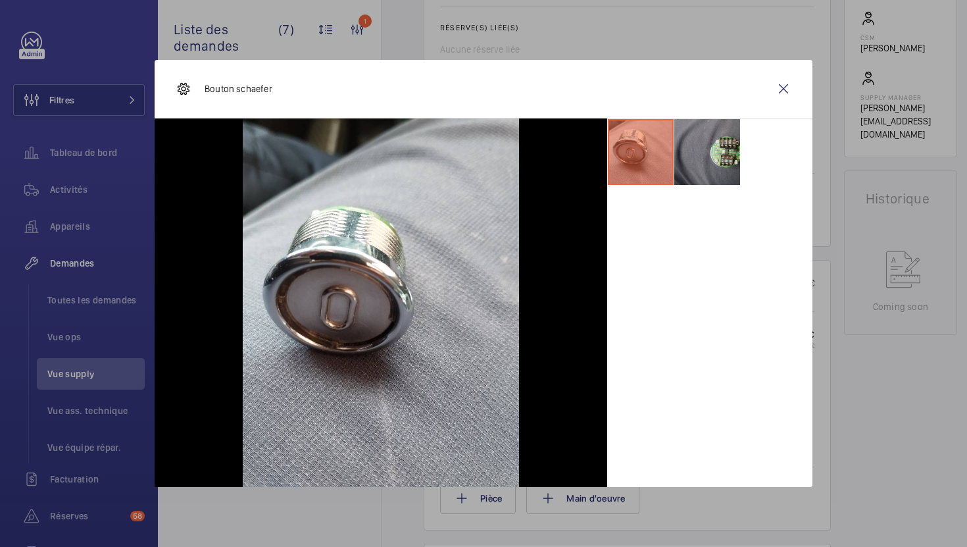
click at [722, 157] on li at bounding box center [708, 152] width 66 height 66
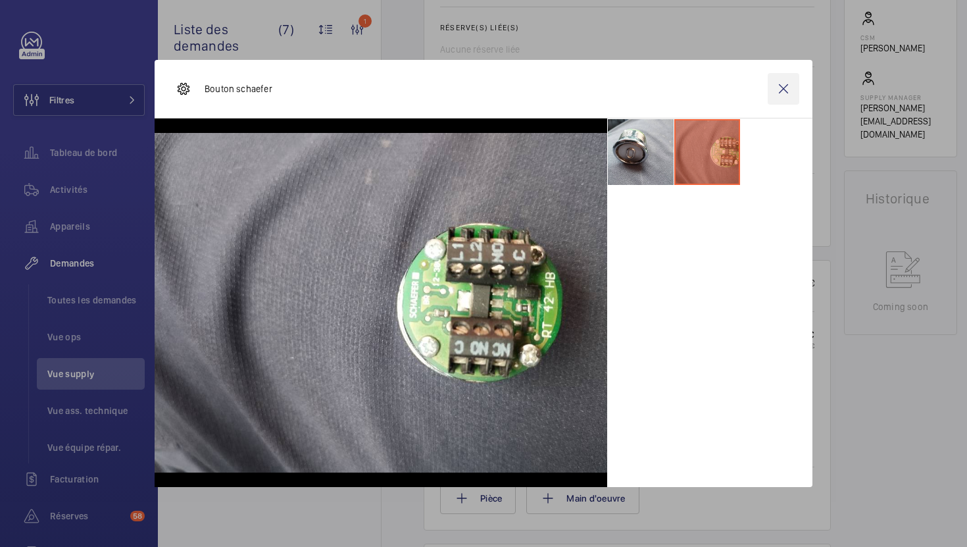
click at [783, 91] on wm-front-icon-button at bounding box center [784, 89] width 32 height 32
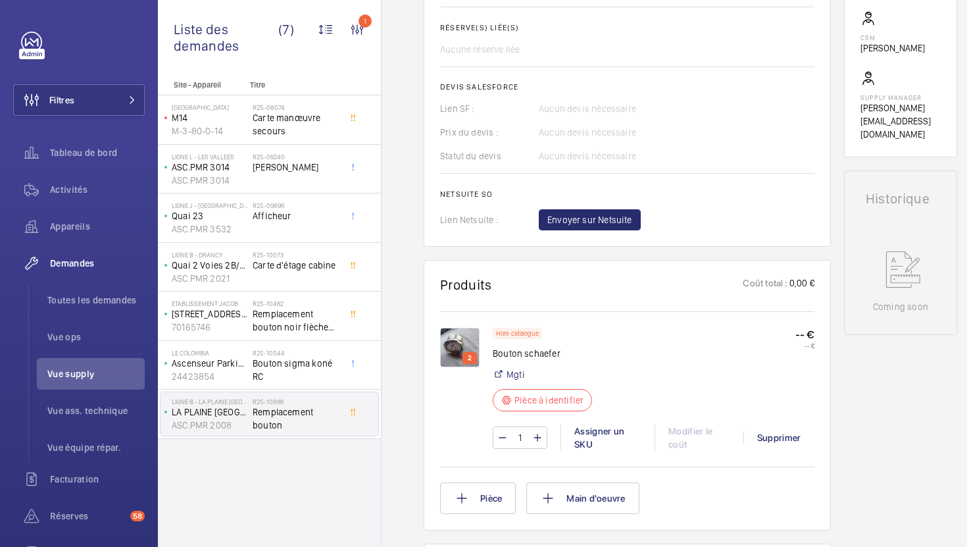
click at [461, 342] on img at bounding box center [459, 347] width 39 height 39
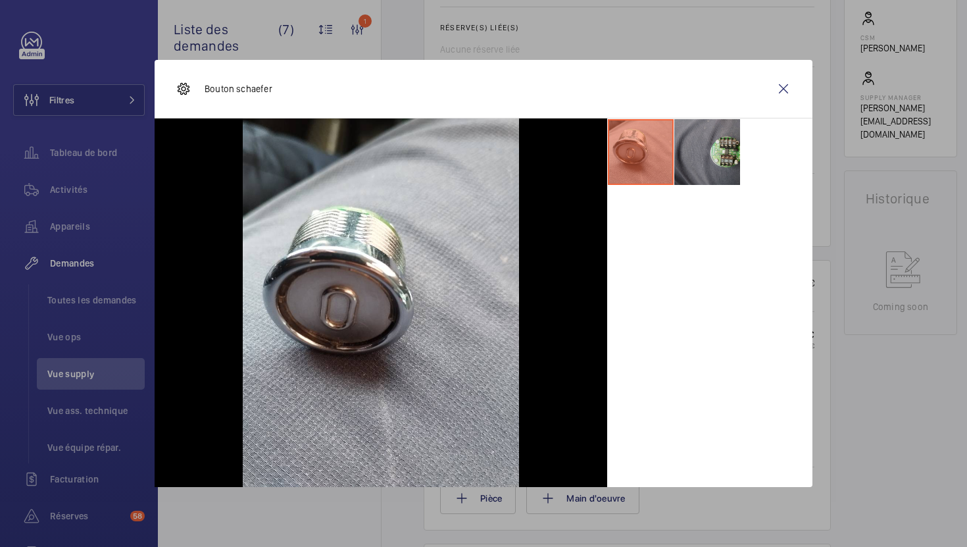
click at [722, 180] on li at bounding box center [708, 152] width 66 height 66
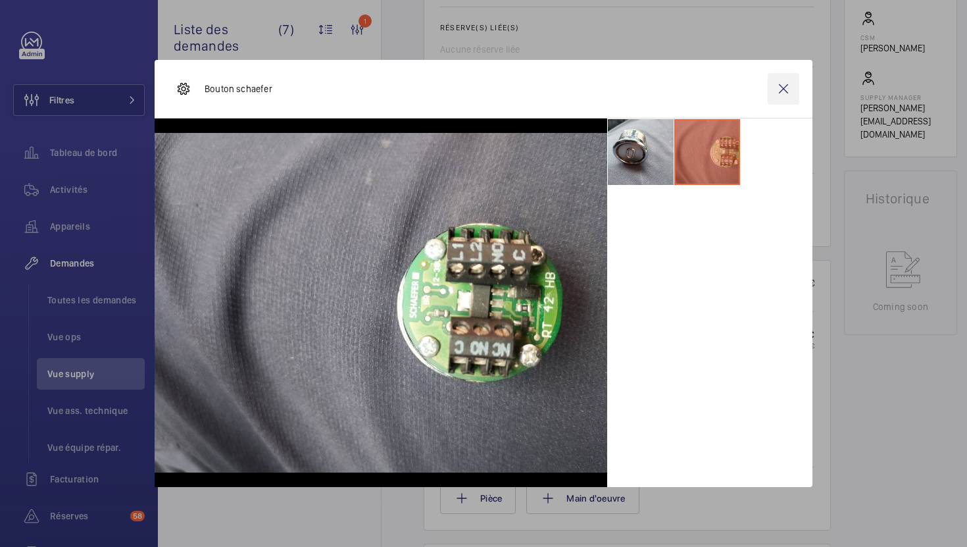
click at [783, 90] on wm-front-icon-button at bounding box center [784, 89] width 32 height 32
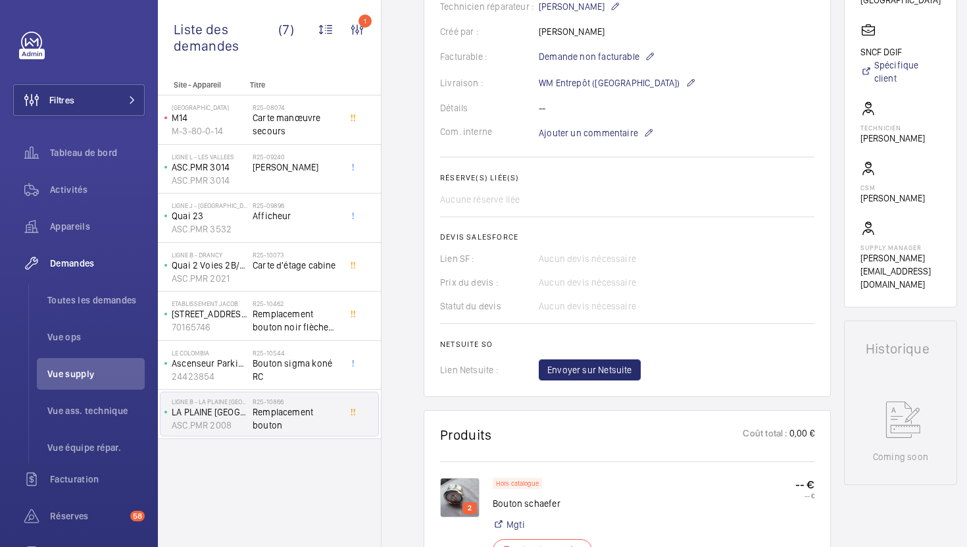
scroll to position [478, 0]
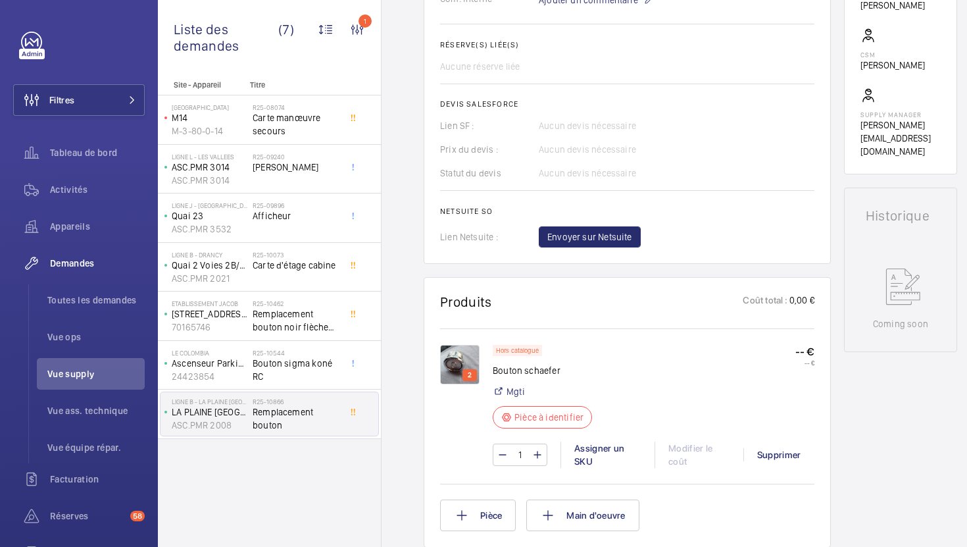
click at [451, 372] on img at bounding box center [459, 364] width 39 height 39
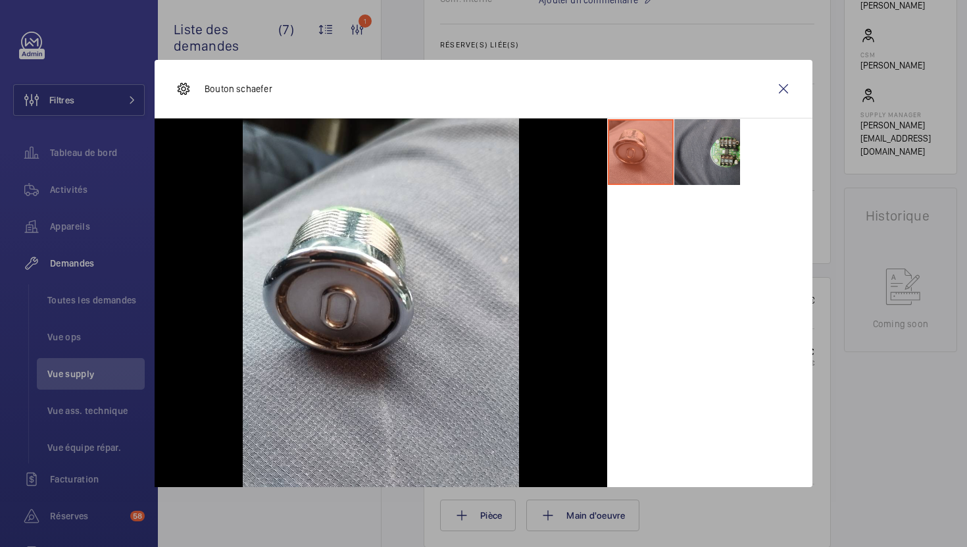
click at [727, 174] on li at bounding box center [708, 152] width 66 height 66
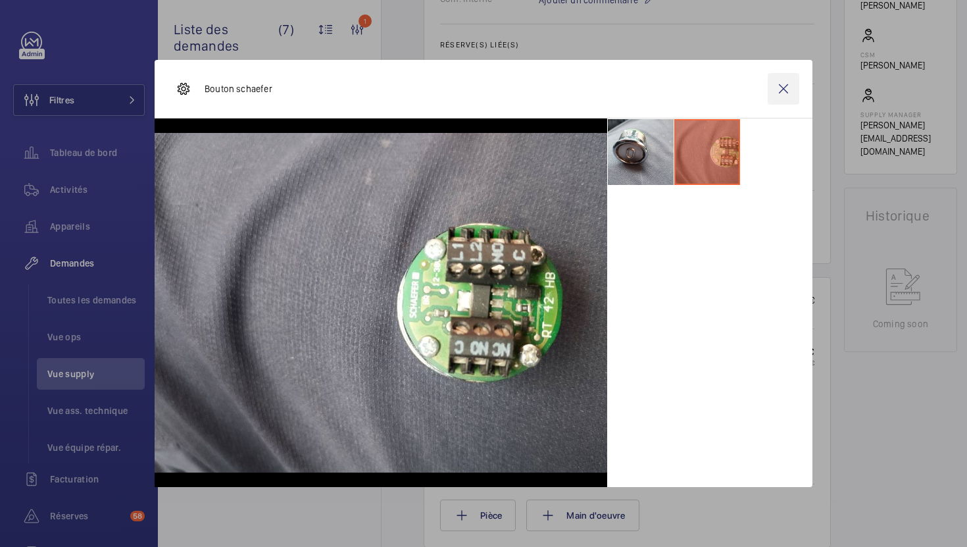
click at [779, 93] on wm-front-icon-button at bounding box center [784, 89] width 32 height 32
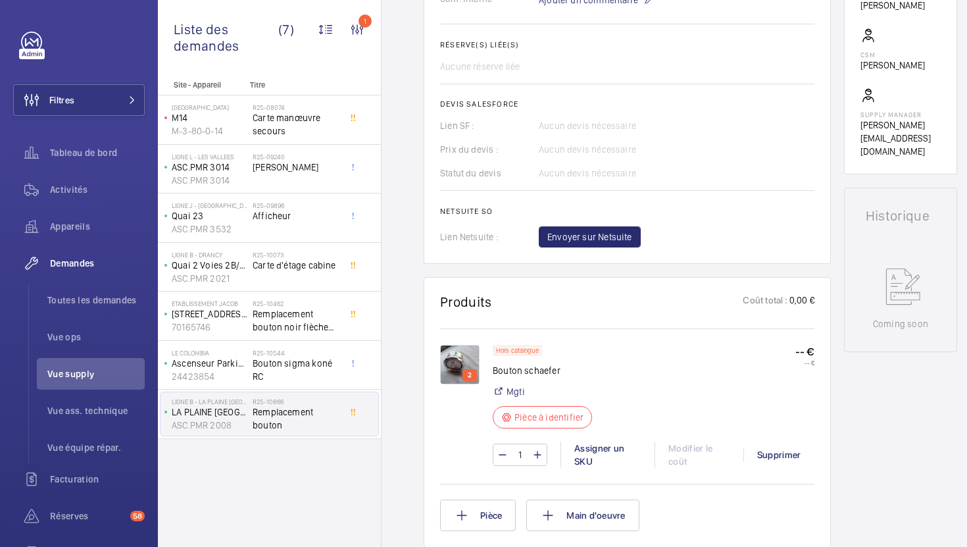
scroll to position [0, 0]
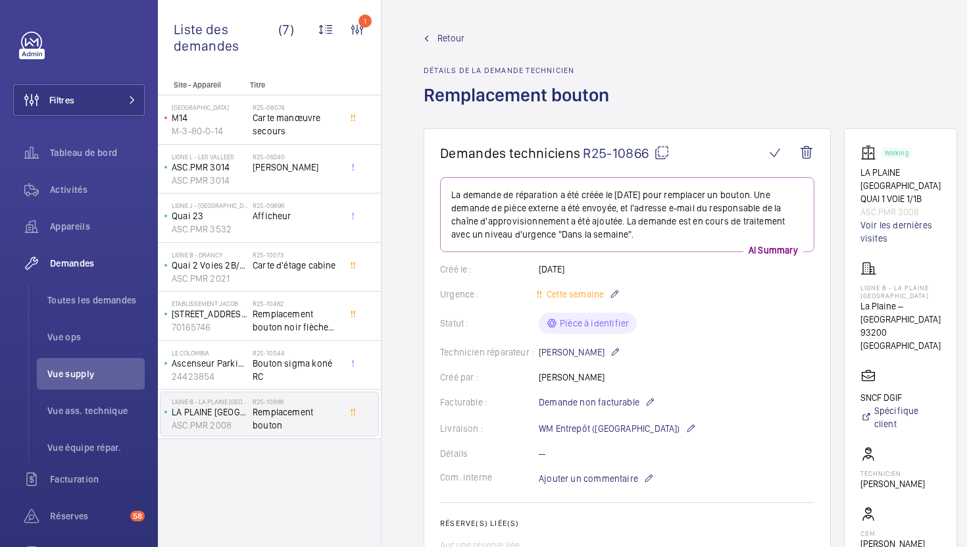
click at [661, 157] on mat-icon at bounding box center [662, 153] width 16 height 16
type textarea "R25-10866"
click at [579, 493] on wm-front-card-body "La demande de réparation a été créée le [DATE] pour remplacer un bouton. Une de…" at bounding box center [627, 451] width 374 height 549
click at [583, 478] on span "Ajouter un commentaire" at bounding box center [588, 478] width 99 height 13
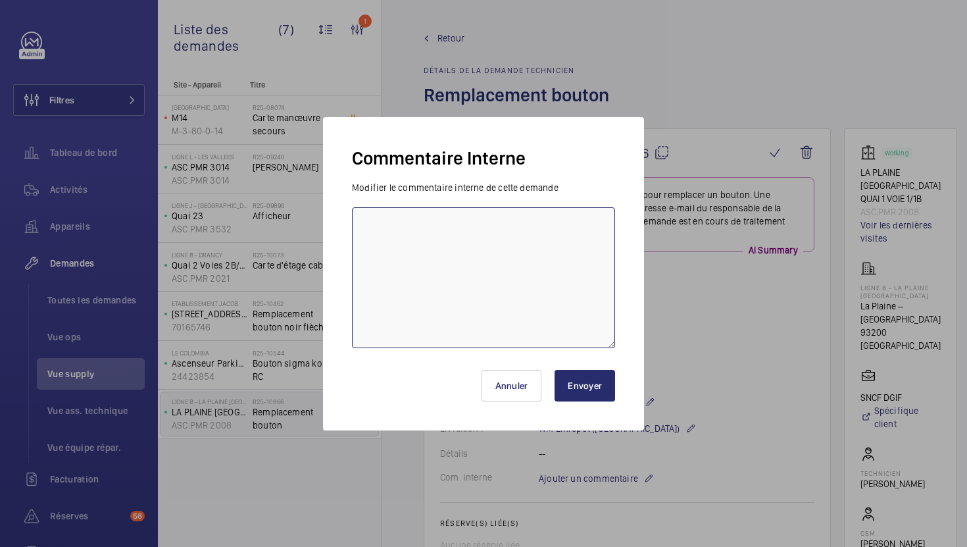
click at [510, 290] on textarea at bounding box center [483, 277] width 263 height 141
type textarea "13/08 demande de [PERSON_NAME] envoyée"
click at [586, 394] on button "Envoyer" at bounding box center [585, 386] width 61 height 32
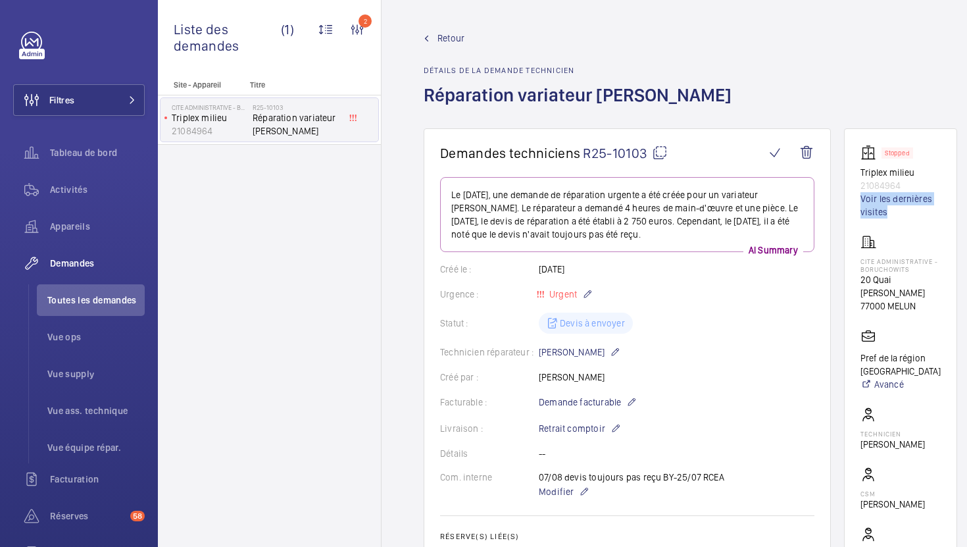
scroll to position [117, 0]
